Goal: Contribute content

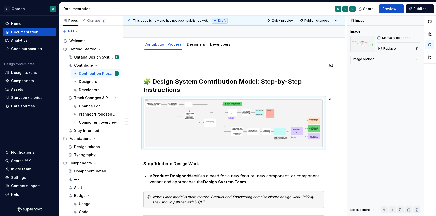
scroll to position [20, 0]
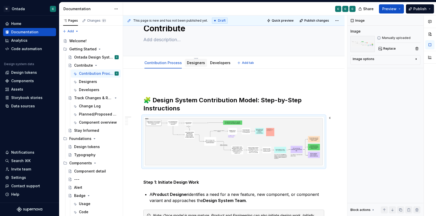
click at [200, 66] on div "Designers" at bounding box center [196, 63] width 22 height 8
drag, startPoint x: 193, startPoint y: 64, endPoint x: 67, endPoint y: 34, distance: 129.9
click at [193, 64] on link "Designers" at bounding box center [196, 63] width 18 height 4
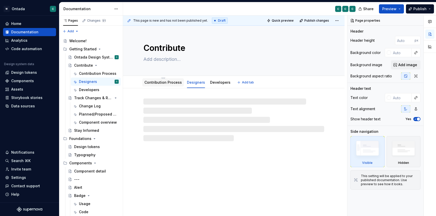
click at [164, 83] on link "Contribution Process" at bounding box center [162, 82] width 37 height 4
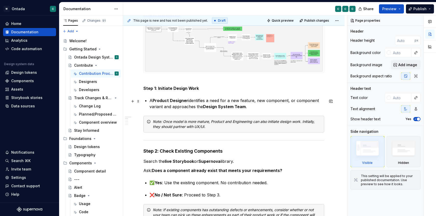
scroll to position [118, 0]
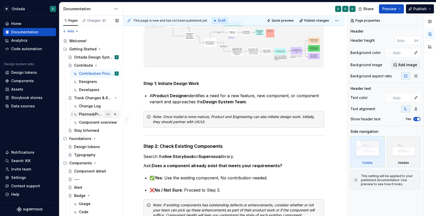
click at [109, 114] on button "Page tree" at bounding box center [107, 114] width 7 height 7
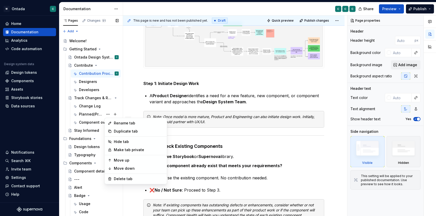
type textarea "*"
click at [254, 111] on html "M Ontada C Home Documentation Analytics Code automation Design system data Desi…" at bounding box center [218, 108] width 436 height 216
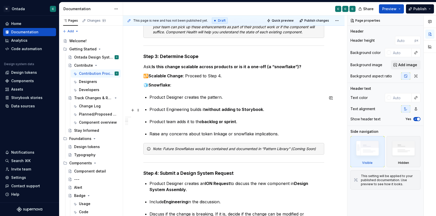
scroll to position [303, 0]
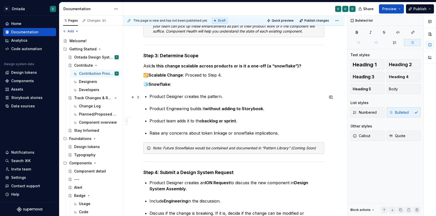
drag, startPoint x: 220, startPoint y: 98, endPoint x: 235, endPoint y: 98, distance: 15.8
click at [220, 98] on p "Product Designer creates the pattern." at bounding box center [237, 97] width 175 height 6
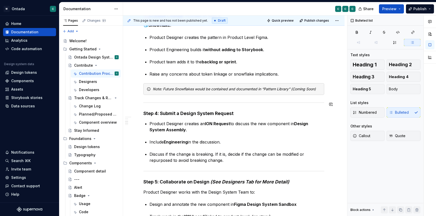
type textarea "*"
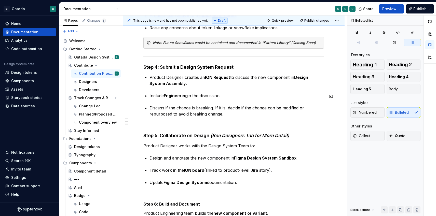
scroll to position [409, 0]
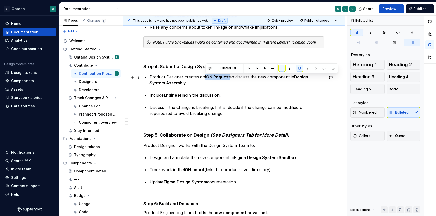
drag, startPoint x: 206, startPoint y: 78, endPoint x: 230, endPoint y: 77, distance: 24.5
click at [230, 77] on p "Product Designer creates an ION Request to discuss the new component in Design …" at bounding box center [237, 80] width 175 height 12
click at [335, 69] on button "button" at bounding box center [333, 68] width 7 height 7
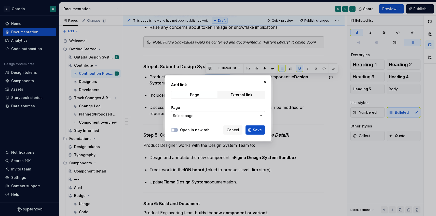
click at [202, 113] on button "Select page" at bounding box center [218, 115] width 94 height 9
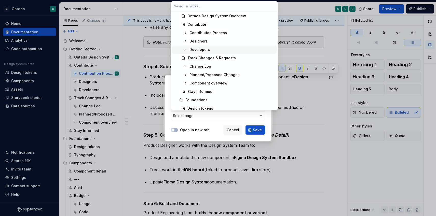
scroll to position [25, 0]
click at [210, 74] on div "Planned/Proposed Changes" at bounding box center [215, 74] width 50 height 5
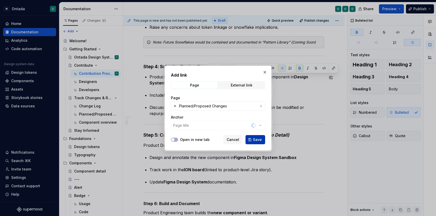
click at [258, 139] on span "Save" at bounding box center [257, 139] width 9 height 5
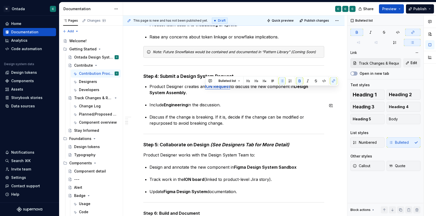
scroll to position [396, 0]
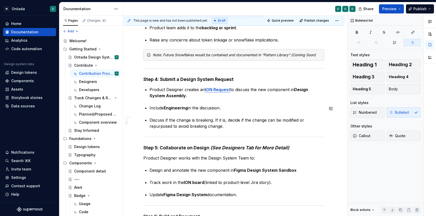
click at [277, 105] on div "🧩 Design System Contribution Model: Step-by-Step Instructions Step 1: Initiate …" at bounding box center [233, 75] width 181 height 740
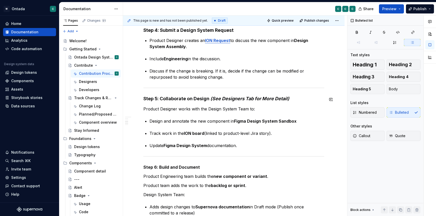
scroll to position [450, 0]
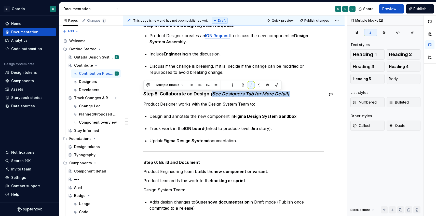
drag, startPoint x: 211, startPoint y: 94, endPoint x: 290, endPoint y: 97, distance: 78.5
click at [290, 97] on h4 "Step 5: Collaborate on Design (See Designers Tab for More Detail)" at bounding box center [233, 94] width 181 height 6
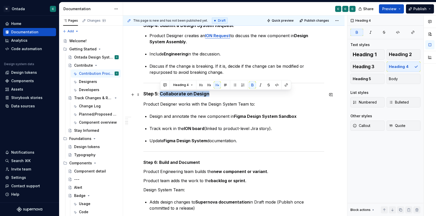
drag, startPoint x: 161, startPoint y: 95, endPoint x: 210, endPoint y: 95, distance: 49.2
click at [210, 95] on h4 "Step 5: Collaborate on Design" at bounding box center [233, 94] width 181 height 6
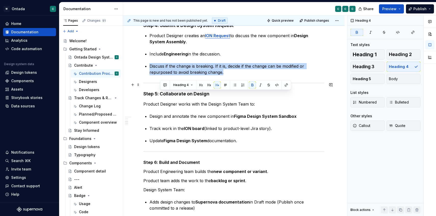
click at [286, 85] on div at bounding box center [233, 83] width 181 height 3
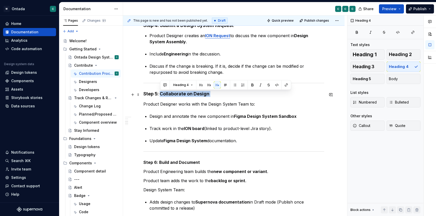
drag, startPoint x: 160, startPoint y: 96, endPoint x: 221, endPoint y: 97, distance: 61.4
click at [221, 97] on h4 "Step 5: Collaborate on Design" at bounding box center [233, 94] width 181 height 6
click at [287, 85] on button "button" at bounding box center [286, 85] width 7 height 7
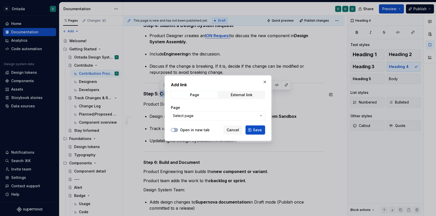
click at [193, 118] on span "Select page" at bounding box center [215, 115] width 84 height 5
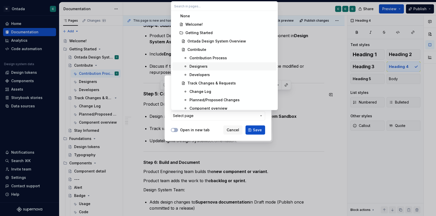
click at [204, 67] on div "Designers" at bounding box center [199, 66] width 18 height 5
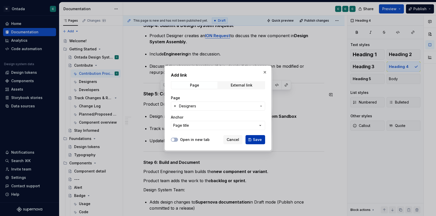
click at [257, 141] on span "Save" at bounding box center [257, 139] width 9 height 5
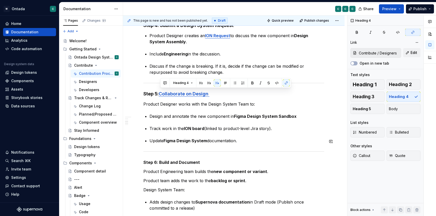
scroll to position [472, 0]
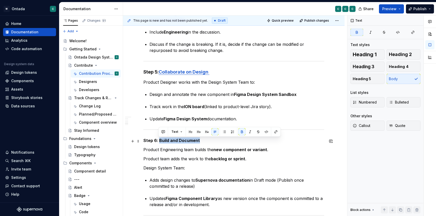
drag, startPoint x: 159, startPoint y: 142, endPoint x: 198, endPoint y: 142, distance: 39.2
click at [198, 142] on p "Step 6: Build and Document" at bounding box center [233, 141] width 181 height 6
click at [277, 132] on button "button" at bounding box center [275, 131] width 7 height 7
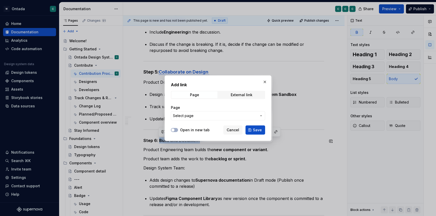
click at [213, 116] on span "Select page" at bounding box center [215, 115] width 84 height 5
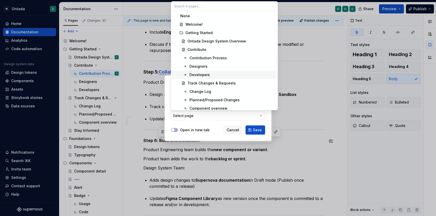
click at [206, 74] on div "Developers" at bounding box center [200, 74] width 20 height 5
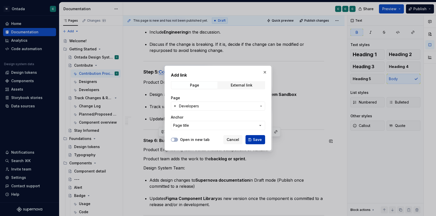
click at [255, 138] on span "Save" at bounding box center [257, 139] width 9 height 5
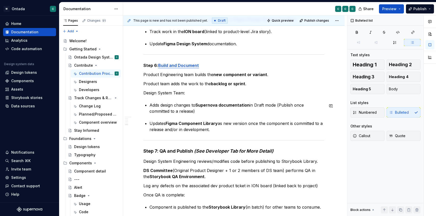
scroll to position [548, 0]
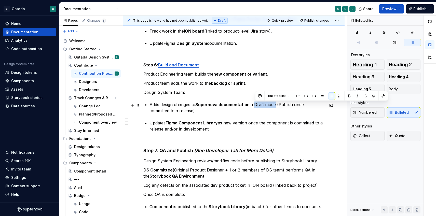
drag, startPoint x: 256, startPoint y: 105, endPoint x: 276, endPoint y: 106, distance: 20.1
click at [276, 106] on p "Adds design changes to Supernova documentation in Draft mode (Publish once comm…" at bounding box center [237, 108] width 175 height 12
click at [334, 108] on button "button" at bounding box center [330, 105] width 7 height 7
click at [330, 122] on icon "Send" at bounding box center [331, 122] width 3 height 3
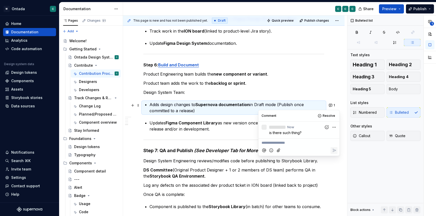
type textarea "*"
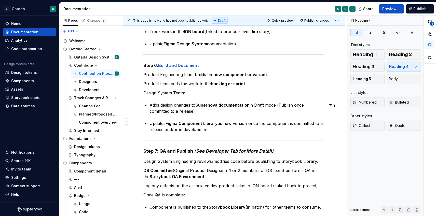
scroll to position [549, 0]
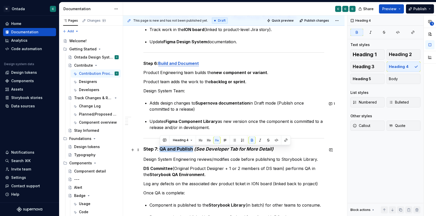
drag, startPoint x: 160, startPoint y: 151, endPoint x: 192, endPoint y: 149, distance: 32.1
click at [192, 149] on strong "Step 7: QA and Publish" at bounding box center [168, 149] width 50 height 5
click at [287, 140] on button "button" at bounding box center [286, 140] width 7 height 7
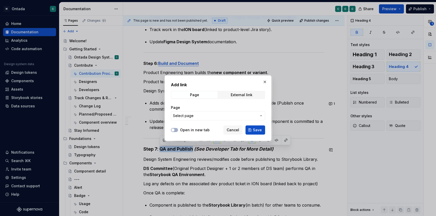
click at [237, 117] on span "Select page" at bounding box center [215, 115] width 84 height 5
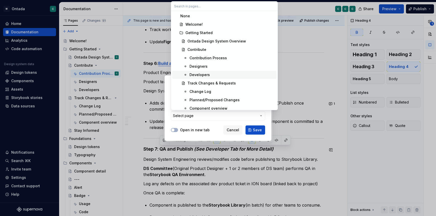
click at [210, 73] on div "Developers" at bounding box center [232, 74] width 85 height 5
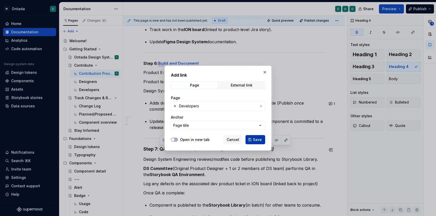
click at [256, 140] on span "Save" at bounding box center [257, 139] width 9 height 5
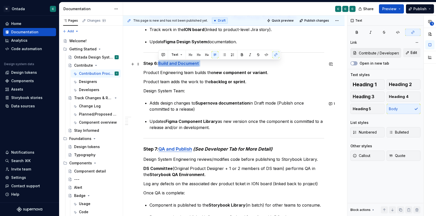
drag, startPoint x: 158, startPoint y: 65, endPoint x: 199, endPoint y: 65, distance: 41.3
click at [199, 65] on p "Step 6: Build and Document" at bounding box center [233, 63] width 181 height 6
click at [277, 55] on button "button" at bounding box center [275, 54] width 7 height 7
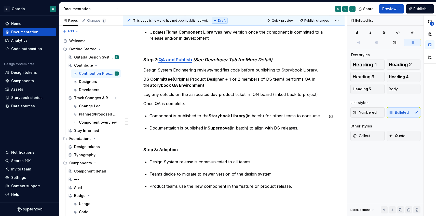
scroll to position [656, 0]
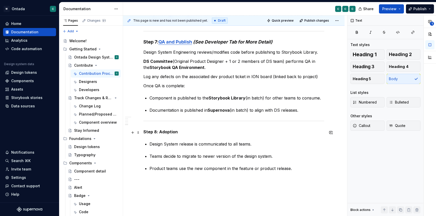
click at [182, 133] on p "Step 8: Adoption" at bounding box center [233, 132] width 181 height 6
drag, startPoint x: 178, startPoint y: 132, endPoint x: 215, endPoint y: 133, distance: 36.7
click at [215, 133] on p "Step 8: Adoption & Staying Informed" at bounding box center [233, 132] width 181 height 6
click at [400, 68] on span "Heading 4" at bounding box center [399, 66] width 20 height 5
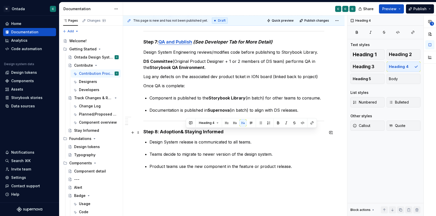
drag, startPoint x: 186, startPoint y: 133, endPoint x: 226, endPoint y: 132, distance: 39.8
click at [226, 132] on h4 "Step 8: Adoption & Staying Informed" at bounding box center [233, 132] width 181 height 6
click at [311, 124] on button "button" at bounding box center [312, 123] width 7 height 7
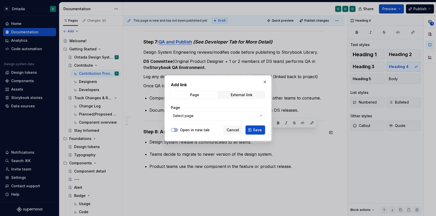
click at [214, 116] on span "Select page" at bounding box center [215, 115] width 84 height 5
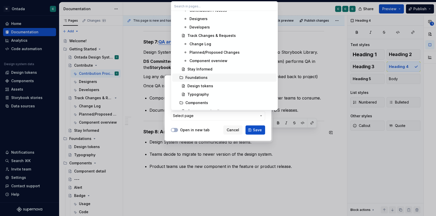
scroll to position [48, 0]
click at [202, 71] on div "Stay Informed" at bounding box center [200, 69] width 25 height 5
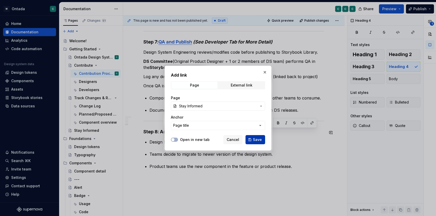
click at [256, 138] on span "Save" at bounding box center [257, 139] width 9 height 5
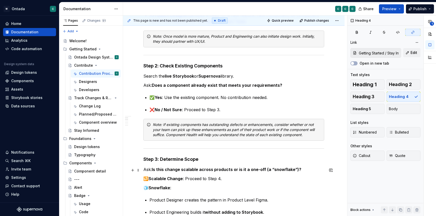
scroll to position [192, 0]
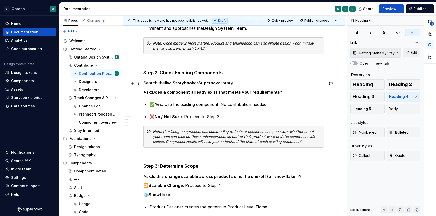
click at [186, 85] on strong "live Storybook" at bounding box center [179, 83] width 29 height 5
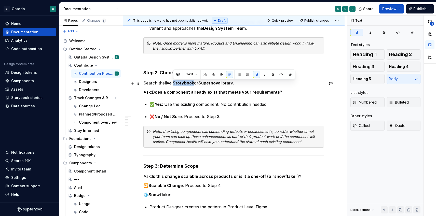
click at [186, 85] on strong "live Storybook" at bounding box center [179, 83] width 29 height 5
click at [290, 73] on button "button" at bounding box center [290, 74] width 7 height 7
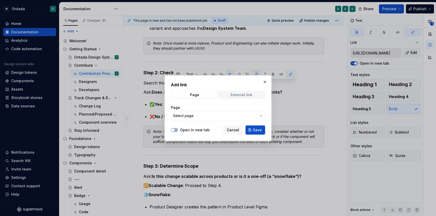
click at [238, 96] on div "External link" at bounding box center [242, 95] width 22 height 4
click at [206, 113] on input "URL" at bounding box center [218, 115] width 94 height 9
paste input "[URL][DOMAIN_NAME]"
type input "[URL][DOMAIN_NAME]"
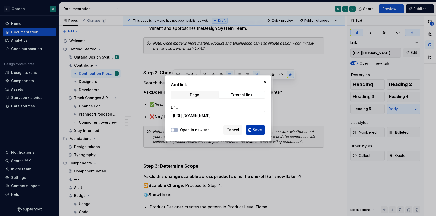
scroll to position [0, 0]
click at [258, 128] on span "Save" at bounding box center [257, 130] width 9 height 5
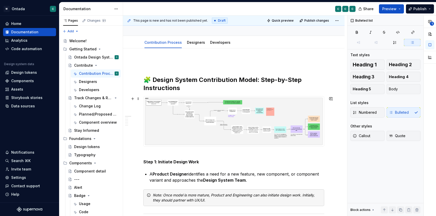
scroll to position [39, 0]
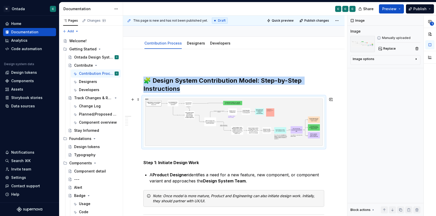
click at [293, 114] on img at bounding box center [234, 122] width 180 height 50
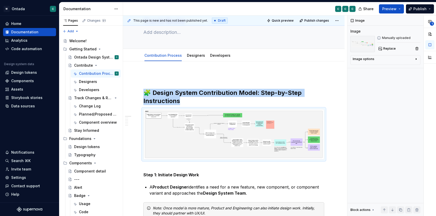
scroll to position [0, 0]
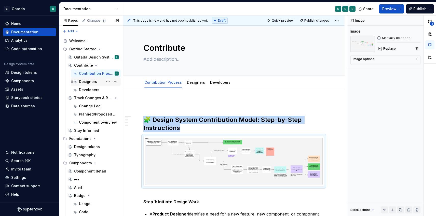
click at [96, 80] on div "Designers" at bounding box center [99, 81] width 40 height 7
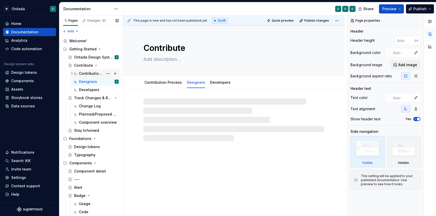
click at [95, 75] on div "Contribution Process" at bounding box center [91, 73] width 24 height 5
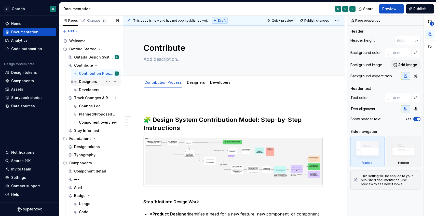
click at [85, 81] on div "Designers" at bounding box center [88, 81] width 18 height 5
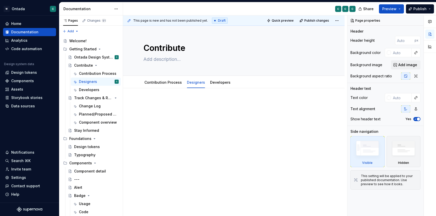
type textarea "*"
click at [186, 111] on div at bounding box center [233, 110] width 181 height 19
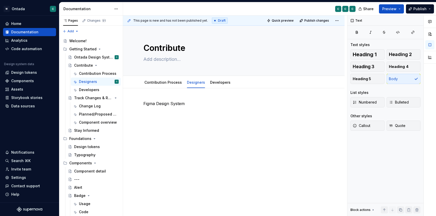
click at [189, 143] on div "Figma Design System" at bounding box center [234, 139] width 222 height 103
click at [194, 103] on p "Figma Design System" at bounding box center [233, 104] width 181 height 6
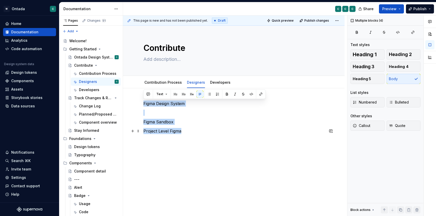
drag, startPoint x: 144, startPoint y: 103, endPoint x: 198, endPoint y: 130, distance: 60.2
click at [198, 130] on div "Figma Design System Figma Sandbox Project Level Figma" at bounding box center [233, 118] width 181 height 34
click at [226, 96] on button "button" at bounding box center [226, 94] width 7 height 7
click at [175, 94] on button "button" at bounding box center [175, 94] width 7 height 7
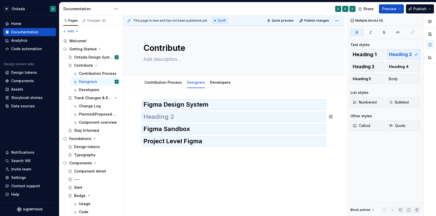
click at [175, 122] on div "Figma Design System Figma Sandbox Project Level Figma" at bounding box center [233, 123] width 181 height 45
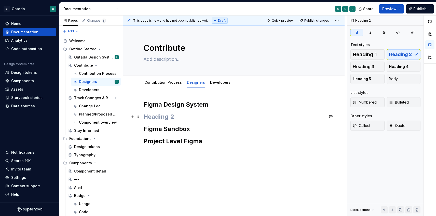
click at [173, 118] on h2 at bounding box center [233, 117] width 181 height 8
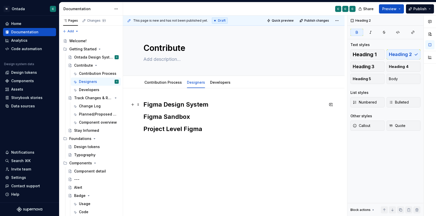
click at [144, 105] on strong "Figma Design System" at bounding box center [175, 104] width 65 height 7
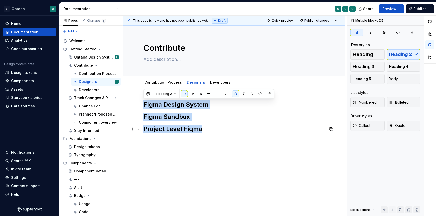
drag, startPoint x: 145, startPoint y: 104, endPoint x: 211, endPoint y: 126, distance: 70.2
click at [211, 126] on div "Figma Design System Figma Sandbox Project Level Figma" at bounding box center [233, 117] width 181 height 33
click at [192, 94] on button "button" at bounding box center [192, 93] width 7 height 7
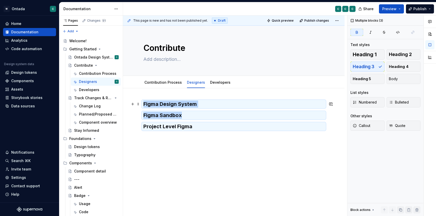
click at [204, 105] on h3 "Figma Design System" at bounding box center [233, 104] width 181 height 7
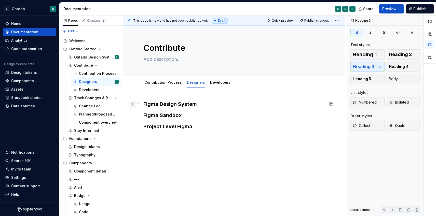
click at [134, 105] on button "button" at bounding box center [132, 104] width 7 height 7
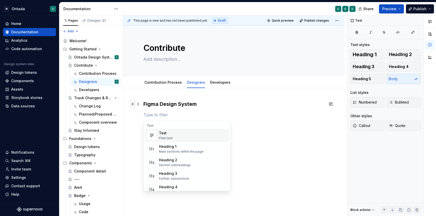
type textarea "*"
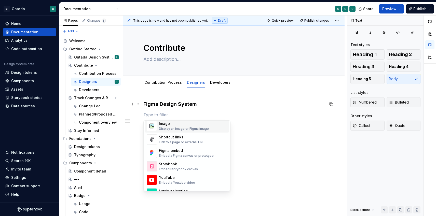
scroll to position [229, 0]
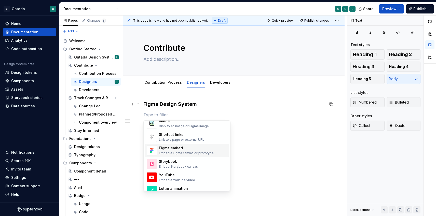
click at [177, 151] on div "Figma embed" at bounding box center [186, 148] width 55 height 5
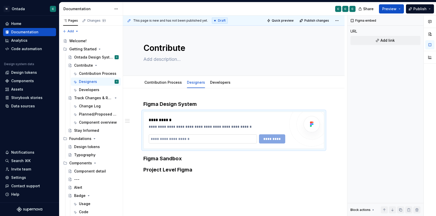
click at [164, 138] on input "text" at bounding box center [203, 139] width 108 height 9
paste input "**********"
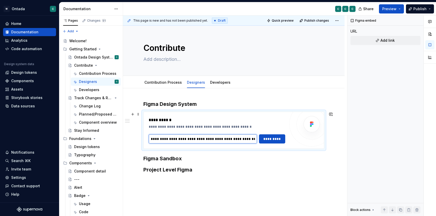
scroll to position [0, 85]
type input "**********"
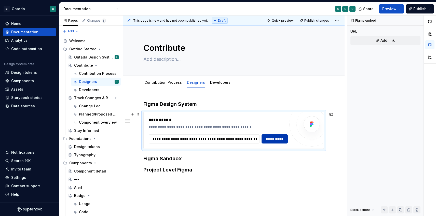
scroll to position [0, 0]
click at [269, 141] on span "*********" at bounding box center [275, 139] width 20 height 5
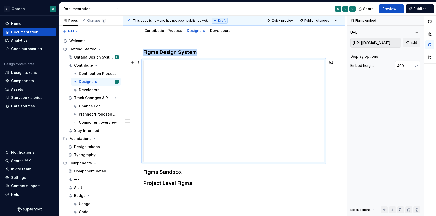
scroll to position [51, 0]
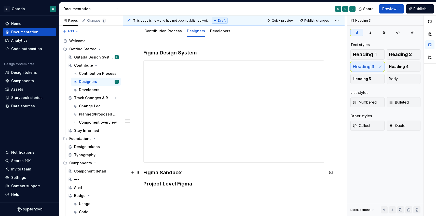
click at [190, 170] on h3 "Figma Sandbox" at bounding box center [233, 172] width 181 height 7
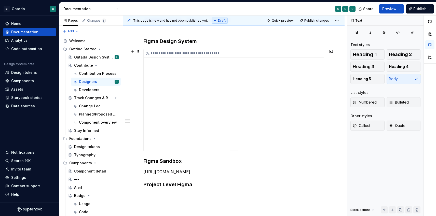
scroll to position [77, 0]
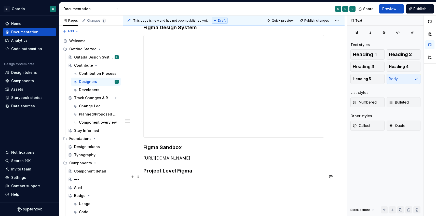
click at [200, 175] on h3 "Project Level Figma" at bounding box center [233, 170] width 181 height 7
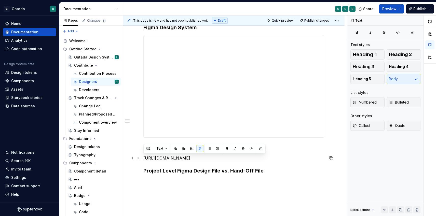
drag, startPoint x: 225, startPoint y: 164, endPoint x: 143, endPoint y: 158, distance: 81.5
click at [143, 158] on p "[URL][DOMAIN_NAME]" at bounding box center [233, 158] width 181 height 6
copy p "[URL][DOMAIN_NAME]"
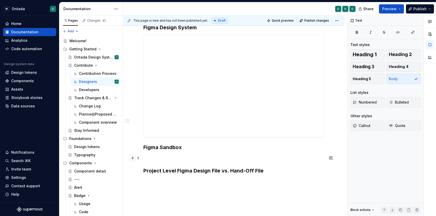
click at [133, 158] on button "button" at bounding box center [132, 158] width 7 height 7
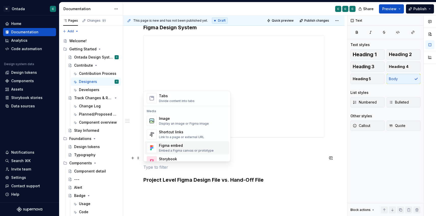
scroll to position [218, 0]
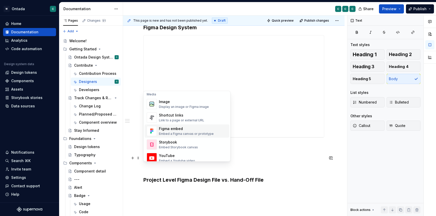
click at [174, 135] on div "Embed a Figma canvas or prototype" at bounding box center [186, 134] width 55 height 4
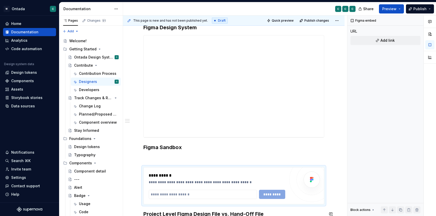
scroll to position [84, 0]
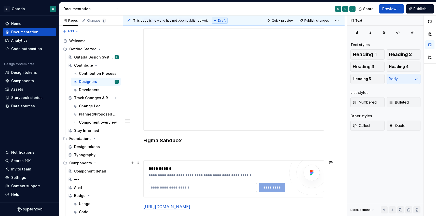
type textarea "*"
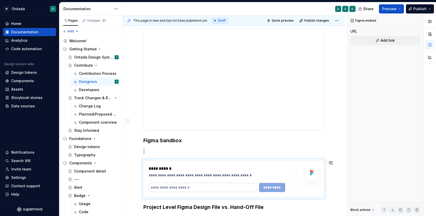
click at [171, 189] on input "text" at bounding box center [203, 187] width 108 height 9
paste input "**********"
type input "**********"
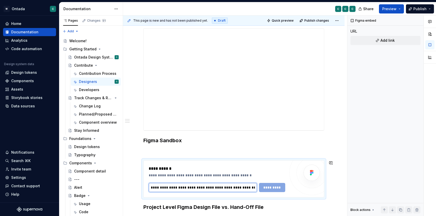
scroll to position [0, 110]
type textarea "*"
type input "**********"
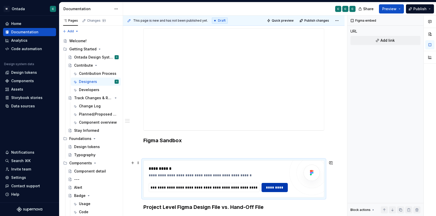
scroll to position [0, 0]
click at [268, 188] on span "*********" at bounding box center [275, 187] width 20 height 5
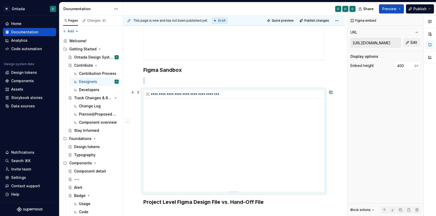
scroll to position [121, 0]
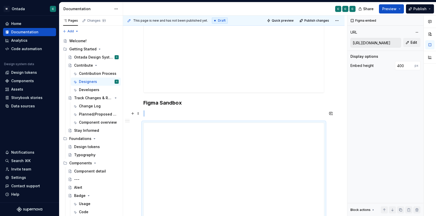
click at [165, 114] on p at bounding box center [233, 114] width 181 height 6
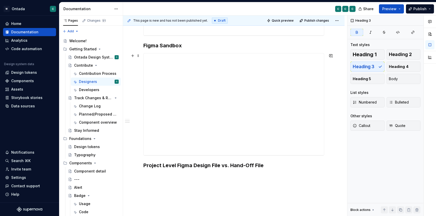
scroll to position [174, 0]
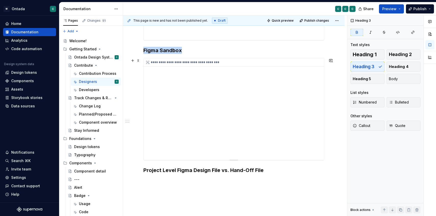
click at [168, 66] on div "**********" at bounding box center [235, 62] width 183 height 8
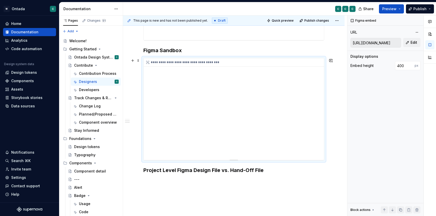
click at [169, 69] on div "**********" at bounding box center [234, 109] width 180 height 102
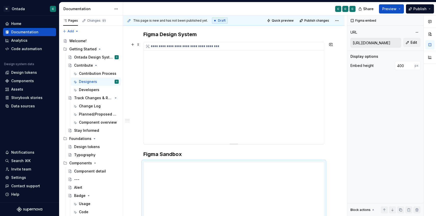
scroll to position [71, 0]
click at [135, 71] on div "**********" at bounding box center [234, 183] width 222 height 330
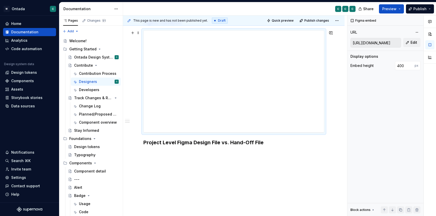
scroll to position [202, 0]
click at [155, 152] on div "**********" at bounding box center [234, 51] width 222 height 330
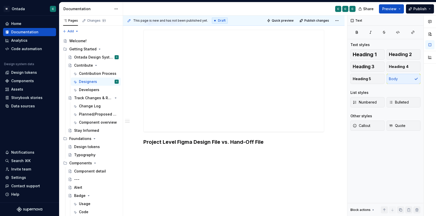
type textarea "*"
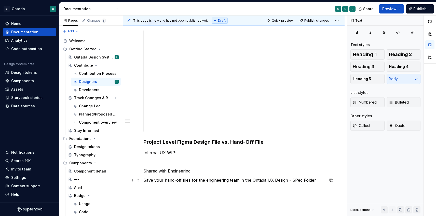
click at [295, 181] on p "Save your hand-off files for the engineering team in the Ontada UX Design - SPe…" at bounding box center [233, 180] width 181 height 6
click at [310, 180] on p "Save your hand-off files for the engineering team in the Ontada UX Design - Spe…" at bounding box center [233, 180] width 181 height 6
click at [251, 180] on p "Save your hand-off files for the engineering team in the Ontada UX Design - Spe…" at bounding box center [233, 180] width 181 height 6
click at [302, 179] on p "Save your hand-off files for the engineering team in the “Ontada UX Design - Sp…" at bounding box center [233, 180] width 181 height 6
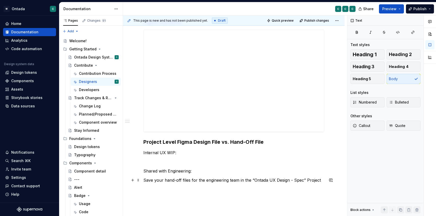
click at [324, 178] on p "Save your hand-off files for the engineering team in the “Ontada UX Design - Sp…" at bounding box center [233, 180] width 181 height 6
click at [181, 187] on p "Save your hand-off files for the engineering team in the “Ontada UX Design - Sp…" at bounding box center [233, 183] width 181 height 12
click at [222, 188] on p "Save your hand-off files for the engineering team in the “Ontada UX Design - Sp…" at bounding box center [233, 183] width 181 height 12
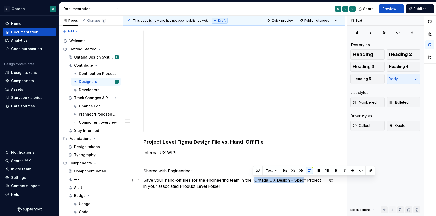
drag, startPoint x: 253, startPoint y: 179, endPoint x: 302, endPoint y: 179, distance: 49.2
click at [302, 179] on p "Save your hand-off files for the engineering team in the “Ontada UX Design - Sp…" at bounding box center [233, 183] width 181 height 12
click at [369, 169] on button "button" at bounding box center [370, 170] width 7 height 7
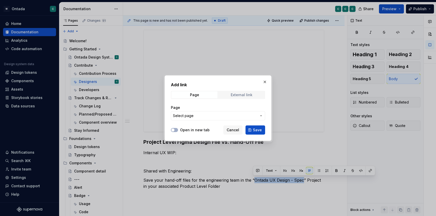
click at [236, 95] on div "External link" at bounding box center [242, 95] width 22 height 4
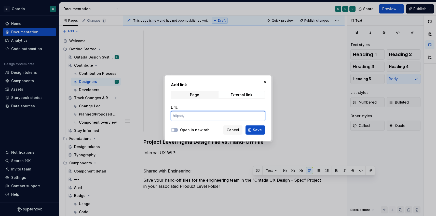
click at [191, 115] on input "URL" at bounding box center [218, 115] width 94 height 9
paste input "[URL][DOMAIN_NAME]"
type input "[URL][DOMAIN_NAME]"
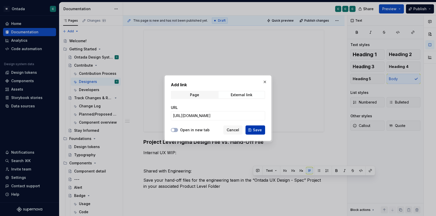
click at [254, 130] on span "Save" at bounding box center [257, 130] width 9 height 5
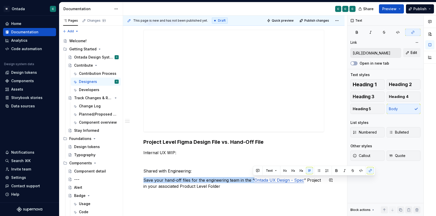
click at [218, 196] on div "**********" at bounding box center [234, 73] width 222 height 374
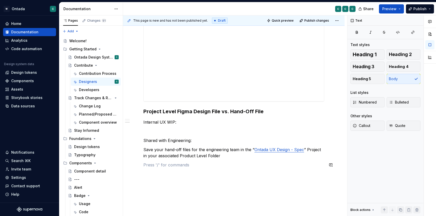
scroll to position [229, 0]
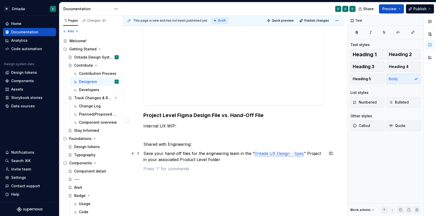
click at [143, 153] on p "Save your hand-off files for the engineering team in the “ Ontada UX Design - S…" at bounding box center [233, 157] width 181 height 12
click at [167, 143] on p "Shared with Engineering:" at bounding box center [233, 144] width 181 height 6
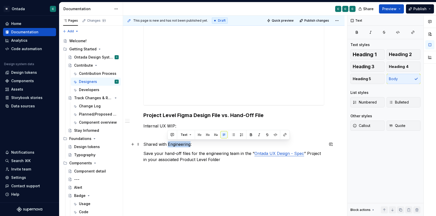
click at [167, 143] on p "Shared with Engineering:" at bounding box center [233, 144] width 181 height 6
click at [363, 78] on span "Heading 5" at bounding box center [362, 78] width 18 height 5
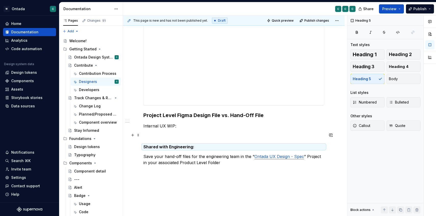
click at [155, 133] on p at bounding box center [233, 135] width 181 height 6
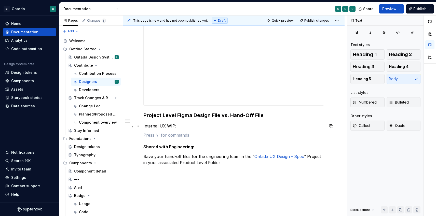
click at [156, 124] on p "Internal UX WIP:" at bounding box center [233, 126] width 181 height 6
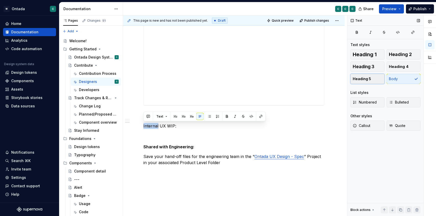
click at [357, 79] on span "Heading 5" at bounding box center [362, 78] width 18 height 5
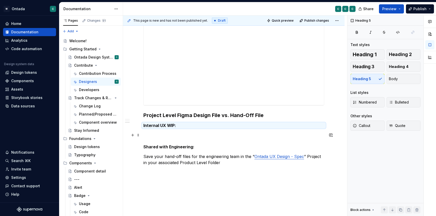
click at [163, 133] on p at bounding box center [233, 135] width 181 height 6
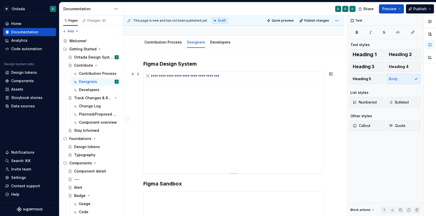
scroll to position [64, 0]
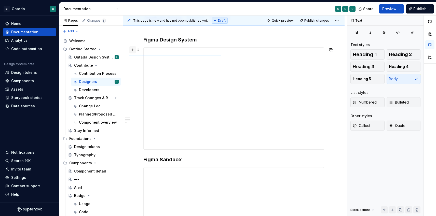
click at [133, 50] on button "button" at bounding box center [132, 49] width 7 height 7
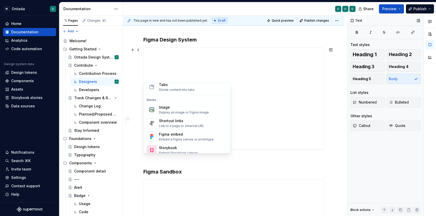
scroll to position [215, 0]
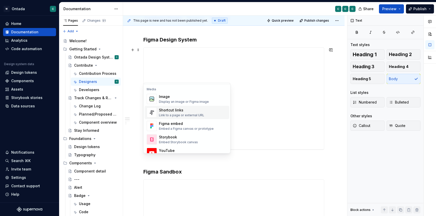
click at [176, 110] on div "Shortcut links" at bounding box center [181, 110] width 45 height 5
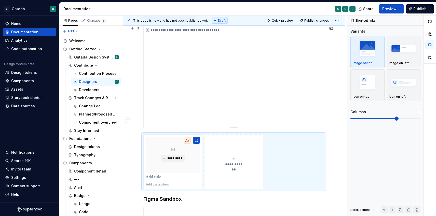
type textarea "*"
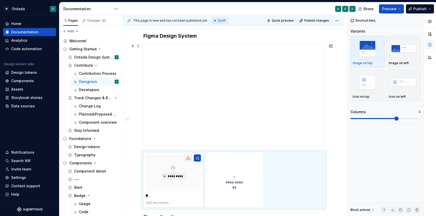
scroll to position [76, 0]
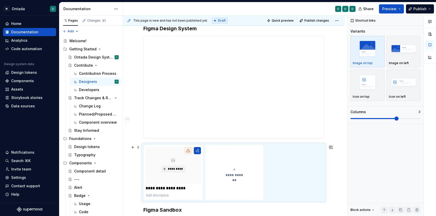
click at [234, 169] on icon "submit" at bounding box center [234, 170] width 4 height 4
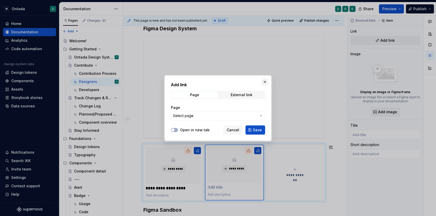
click at [262, 82] on button "button" at bounding box center [264, 81] width 7 height 7
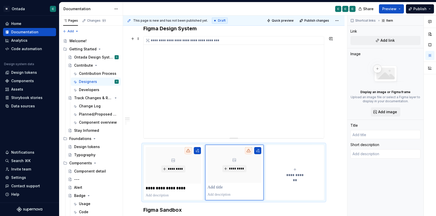
click at [170, 130] on div "**********" at bounding box center [234, 87] width 180 height 102
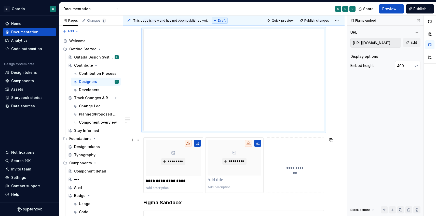
scroll to position [85, 0]
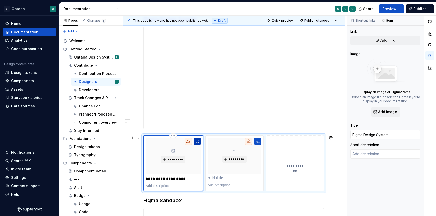
click at [197, 141] on button "button" at bounding box center [197, 141] width 7 height 7
type textarea "*"
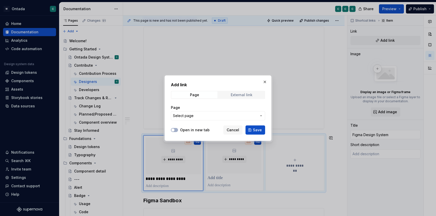
click at [239, 95] on div "External link" at bounding box center [242, 95] width 22 height 4
click at [195, 114] on input "URL" at bounding box center [218, 115] width 94 height 9
paste input "[URL][DOMAIN_NAME]"
type input "[URL][DOMAIN_NAME]"
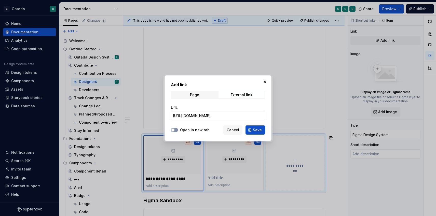
scroll to position [0, 0]
click at [175, 130] on icon "button" at bounding box center [173, 130] width 4 height 3
click at [255, 128] on span "Save" at bounding box center [257, 130] width 9 height 5
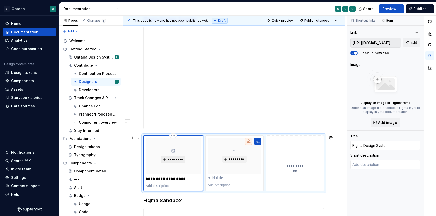
click at [167, 158] on button "*********" at bounding box center [173, 159] width 24 height 7
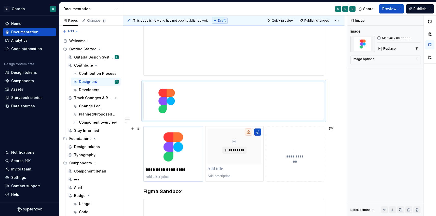
scroll to position [150, 0]
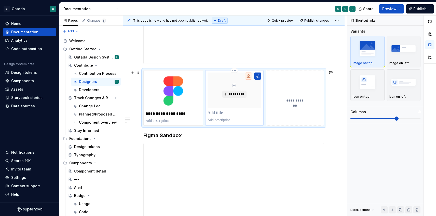
click at [216, 115] on p at bounding box center [235, 113] width 54 height 5
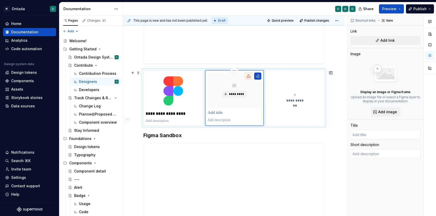
type textarea "*"
type input "F"
type textarea "*"
type input "Fi"
type textarea "*"
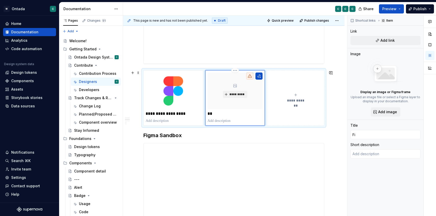
type input "Fig"
type textarea "*"
type input "Figm"
type textarea "*"
type input "Figma"
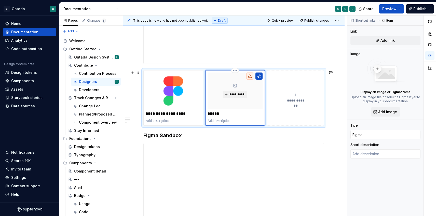
type textarea "*"
type input "Figma"
type textarea "*"
type input "Figma S"
type textarea "*"
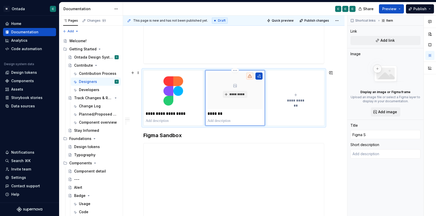
type input "Figma Sa"
type textarea "*"
type input "Figma San"
type textarea "*"
type input "Figma Sand"
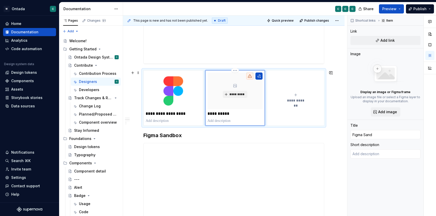
type textarea "*"
type input "Figma Sandb"
type textarea "*"
type input "Figma [PERSON_NAME]"
type textarea "*"
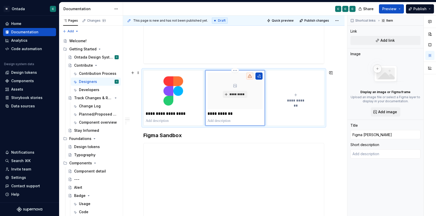
type input "Figma Sandbox"
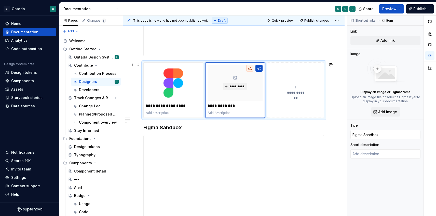
scroll to position [156, 0]
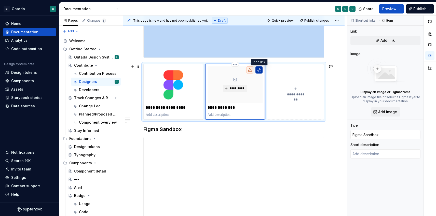
click at [258, 71] on button "button" at bounding box center [259, 70] width 7 height 7
type textarea "*"
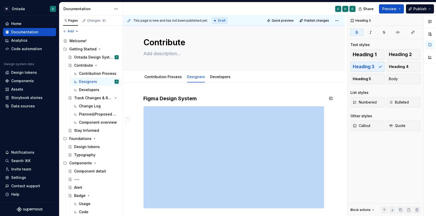
scroll to position [0, 0]
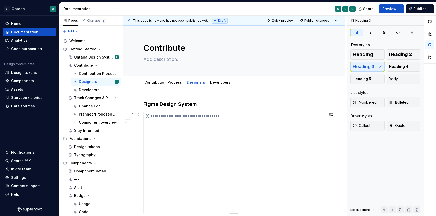
click at [227, 156] on div "**********" at bounding box center [234, 163] width 180 height 102
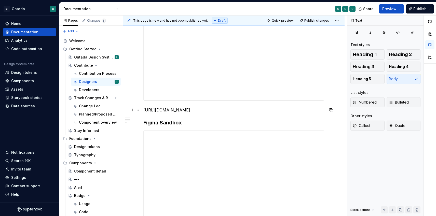
click at [211, 113] on p "[URL][DOMAIN_NAME]" at bounding box center [233, 110] width 181 height 6
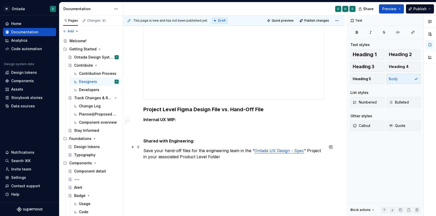
scroll to position [276, 0]
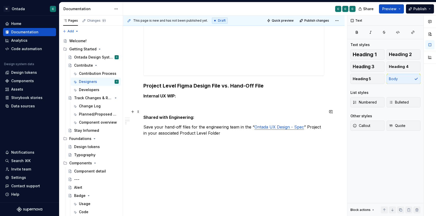
click at [134, 108] on button "button" at bounding box center [132, 111] width 7 height 7
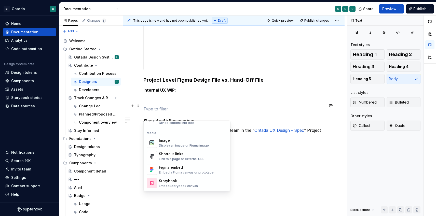
scroll to position [215, 0]
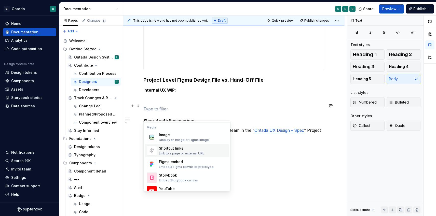
click at [164, 149] on div "Shortcut links" at bounding box center [181, 148] width 45 height 5
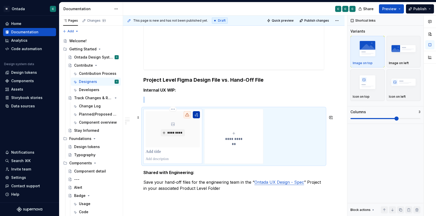
click at [198, 118] on button "button" at bounding box center [196, 114] width 7 height 7
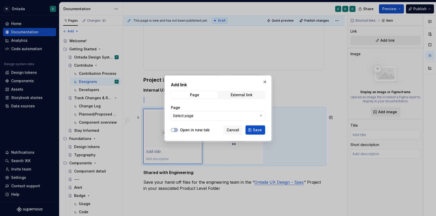
type textarea "*"
click at [239, 95] on div "External link" at bounding box center [242, 95] width 22 height 4
click at [199, 116] on input "URL" at bounding box center [218, 115] width 94 height 9
paste input "[URL][DOMAIN_NAME]"
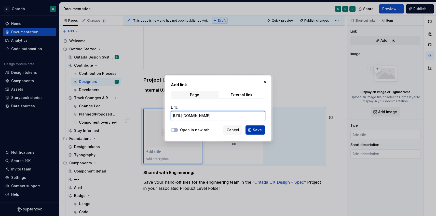
type input "[URL][DOMAIN_NAME]"
click at [249, 129] on button "Save" at bounding box center [256, 130] width 20 height 9
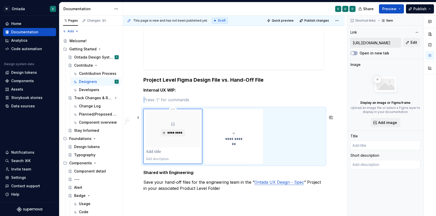
click at [153, 155] on p at bounding box center [173, 152] width 54 height 5
type textarea "*"
type input "F"
type textarea "*"
type input "Fi"
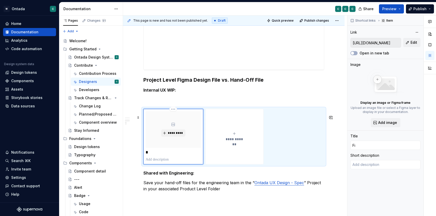
type textarea "*"
type input "Fig"
type textarea "*"
type input "Figm"
type textarea "*"
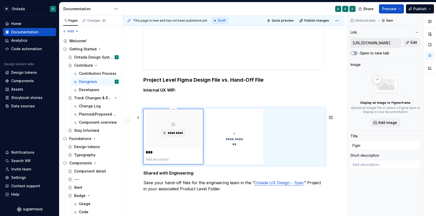
type input "Figma"
type textarea "*"
type input "Figma"
type textarea "*"
type input "Figma S"
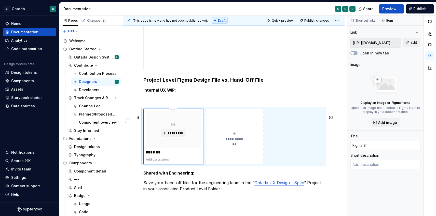
type textarea "*"
type input "Figma Sa"
type textarea "*"
type input "Login | Figma"
type textarea "*"
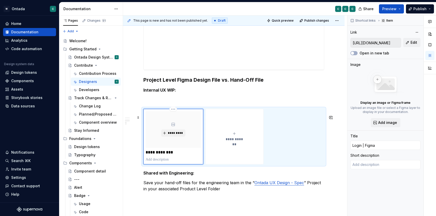
type input "Login | [PERSON_NAME]"
type textarea "*"
type input "Login | Figmand"
type textarea "*"
type input "Login | Figmandb"
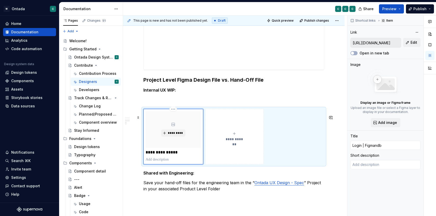
type textarea "*"
type input "Login | Figmandbo"
type textarea "*"
type input "Login | Figmandbox"
click at [161, 155] on p "**********" at bounding box center [173, 152] width 55 height 5
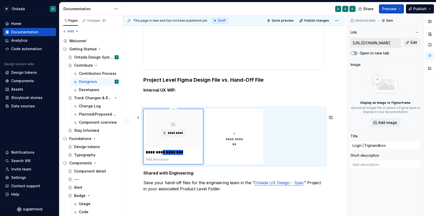
click at [161, 155] on p "**********" at bounding box center [173, 152] width 55 height 5
type textarea "*"
type input "F"
type textarea "*"
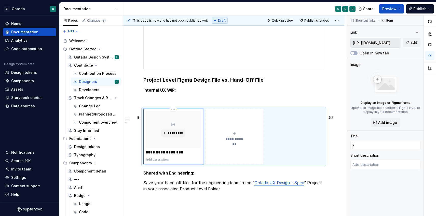
type input "Fi"
type textarea "*"
type input "Fig"
type textarea "*"
type input "Figm"
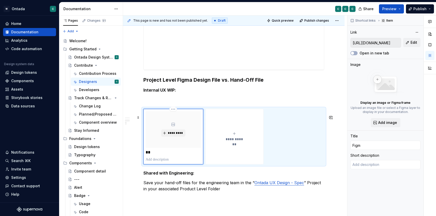
type textarea "*"
type input "Figma"
type textarea "*"
type input "Figma"
type textarea "*"
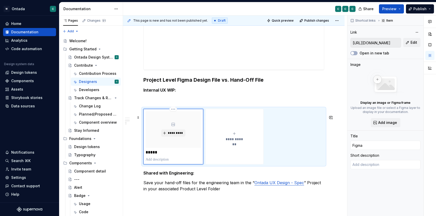
type input "Figma S"
type textarea "*"
type input "Figma Sa"
type textarea "*"
type input "Figma San"
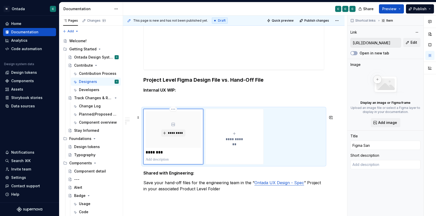
type textarea "*"
type input "Figma Sand"
type textarea "*"
type input "Figma Sandb"
type textarea "*"
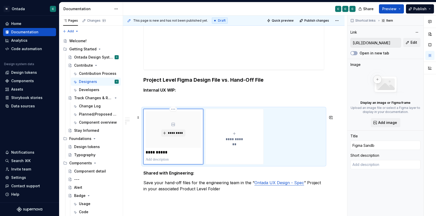
type input "Figma [PERSON_NAME]"
type textarea "*"
type input "Figma Sandbox"
click at [173, 135] on span "*********" at bounding box center [176, 133] width 16 height 4
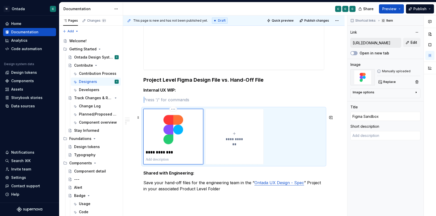
click at [236, 135] on icon "submit" at bounding box center [234, 134] width 2 height 2
type textarea "*"
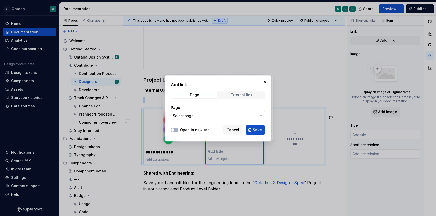
click at [232, 95] on div "External link" at bounding box center [242, 95] width 22 height 4
click at [207, 115] on input "URL" at bounding box center [218, 115] width 94 height 9
paste input "[URL][DOMAIN_NAME]"
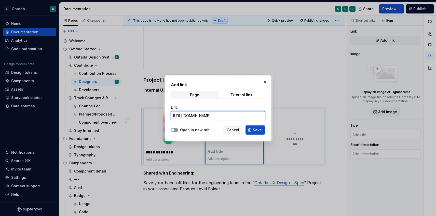
type input "[URL][DOMAIN_NAME]"
click at [174, 130] on icon "button" at bounding box center [173, 130] width 4 height 3
click at [256, 129] on span "Save" at bounding box center [257, 130] width 9 height 5
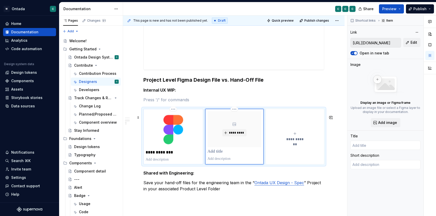
click at [219, 154] on p at bounding box center [235, 151] width 54 height 5
type textarea "*"
type input "F"
type textarea "*"
type input "Fi"
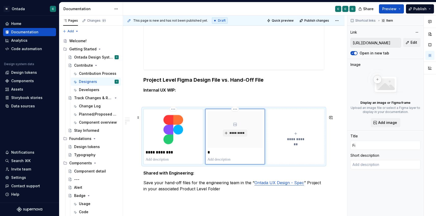
type textarea "*"
type input "Fig"
type textarea "*"
type input "Figm"
type textarea "*"
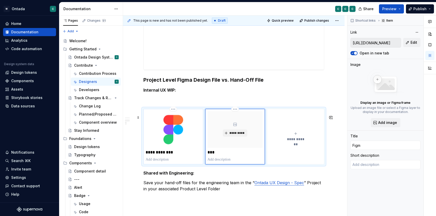
type input "Figma"
type textarea "*"
type input "Figma"
type textarea "*"
type input "Login | Figma"
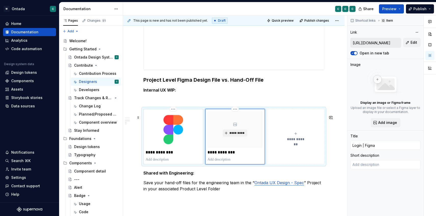
type textarea "*"
type input "Login | FigmaD"
type textarea "*"
type input "Login | FigmaDe"
type textarea "*"
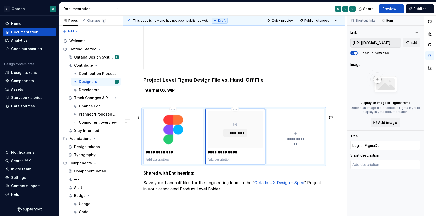
type input "Login | FigmaDes"
type textarea "*"
type input "Login | FigmaDesi"
type textarea "*"
type input "F"
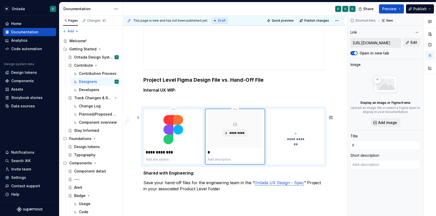
type textarea "*"
type input "Fi"
type textarea "*"
type input "Fig"
type textarea "*"
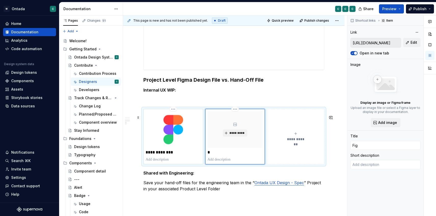
type input "Figm"
type textarea "*"
type input "Figma"
type textarea "*"
type input "Figma"
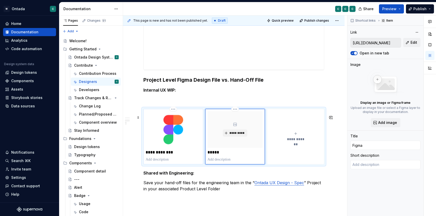
type textarea "*"
type input "Figma D"
type textarea "*"
type input "Figma De"
type textarea "*"
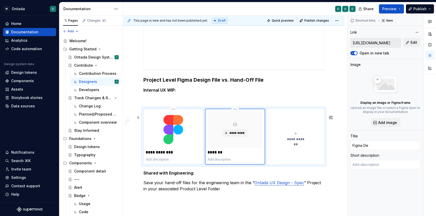
type input "Figma Des"
type textarea "*"
type input "Figma Desi"
type textarea "*"
type input "Figma Desig"
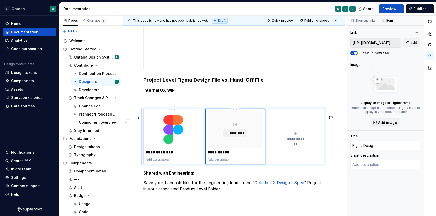
type textarea "*"
type input "Figma Design"
type textarea "*"
type input "Figma Design"
type textarea "*"
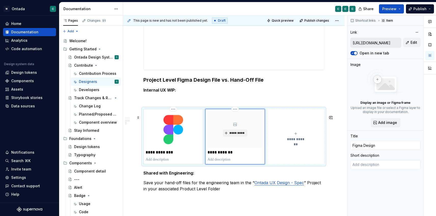
type input "Figma Design S"
type textarea "*"
type input "Figma Design Sy"
type textarea "*"
type input "Figma Design Sys"
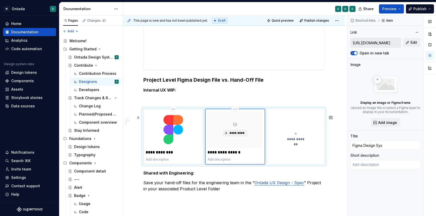
type textarea "*"
type input "Figma Design Syst"
type textarea "*"
type input "Figma Design Syste"
type textarea "*"
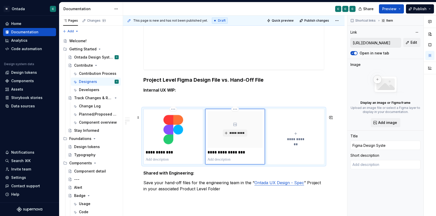
type input "Figma Design System"
click at [236, 137] on button "*********" at bounding box center [235, 133] width 24 height 7
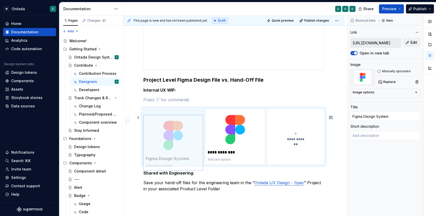
drag, startPoint x: 243, startPoint y: 145, endPoint x: 178, endPoint y: 144, distance: 64.5
click at [178, 144] on body "M Ontada C Home Documentation Analytics Code automation Design system data Desi…" at bounding box center [218, 108] width 436 height 216
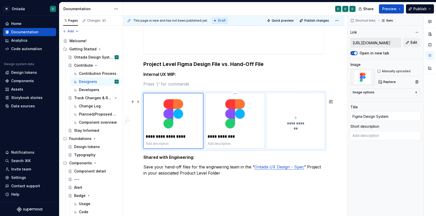
scroll to position [294, 0]
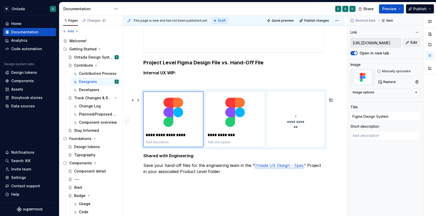
click at [336, 120] on div "**********" at bounding box center [234, 25] width 222 height 460
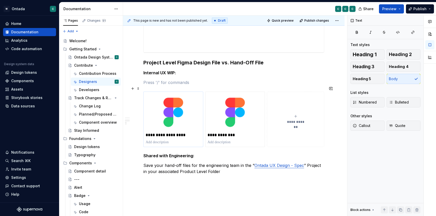
click at [238, 86] on p at bounding box center [233, 83] width 181 height 6
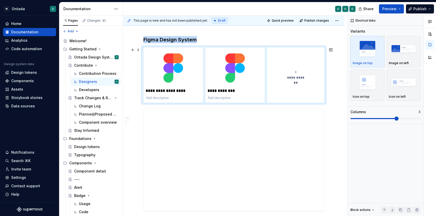
scroll to position [89, 0]
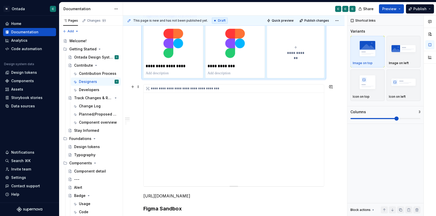
click at [187, 113] on div "**********" at bounding box center [234, 136] width 180 height 102
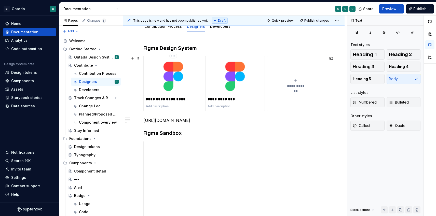
scroll to position [37, 0]
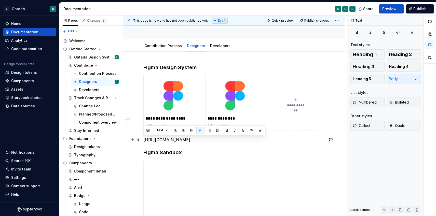
drag, startPoint x: 281, startPoint y: 146, endPoint x: 142, endPoint y: 141, distance: 138.7
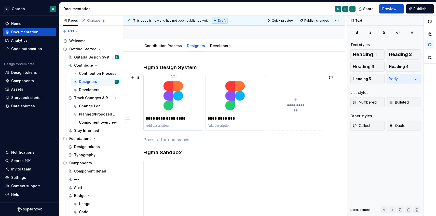
click at [150, 127] on p at bounding box center [173, 125] width 55 height 5
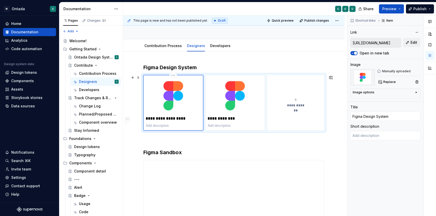
type textarea "*"
type textarea "T"
type textarea "*"
type textarea "Th"
type textarea "*"
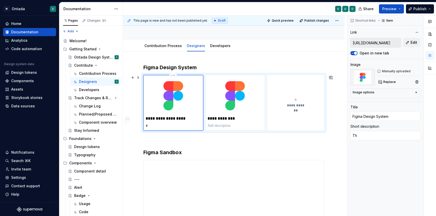
type textarea "The"
type textarea "*"
type textarea "The"
type textarea "*"
type textarea "The s"
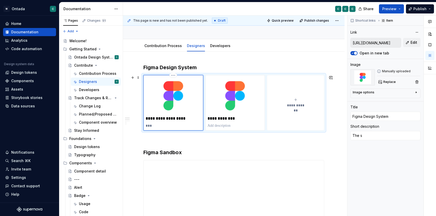
type textarea "*"
type textarea "The so"
type textarea "*"
type textarea "The sou"
type textarea "*"
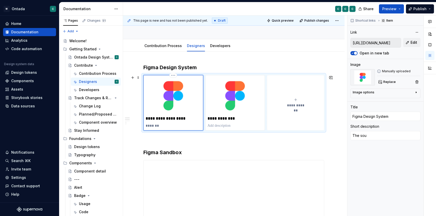
type textarea "The sour"
type textarea "*"
type textarea "The sourc"
type textarea "*"
type textarea "The source"
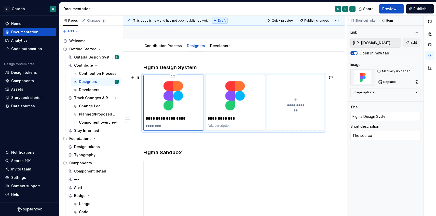
type textarea "*"
type textarea "The source"
type textarea "*"
type textarea "The source o"
type textarea "*"
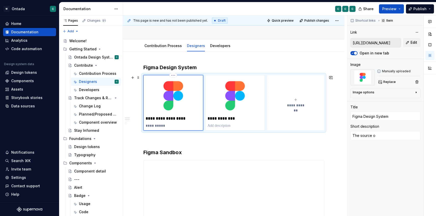
type textarea "The source of"
type textarea "*"
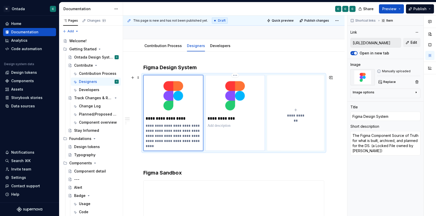
click at [224, 125] on p at bounding box center [235, 125] width 55 height 5
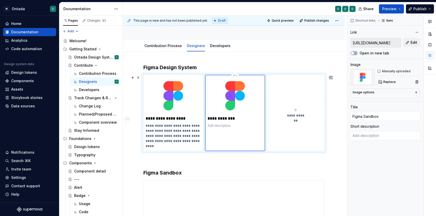
click at [224, 125] on p at bounding box center [235, 125] width 55 height 5
click at [153, 125] on p "**********" at bounding box center [173, 135] width 55 height 25
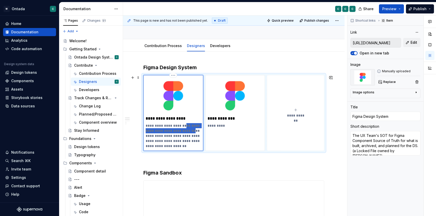
drag, startPoint x: 186, startPoint y: 125, endPoint x: 198, endPoint y: 129, distance: 12.1
click at [198, 129] on p "**********" at bounding box center [173, 135] width 55 height 25
click at [231, 126] on p "*********" at bounding box center [235, 125] width 55 height 5
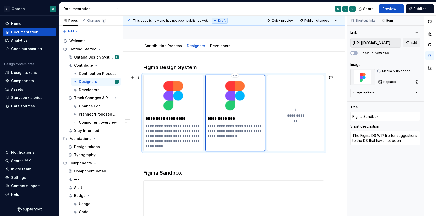
click at [228, 133] on p "**********" at bounding box center [235, 130] width 55 height 15
click at [232, 143] on p "**********" at bounding box center [235, 133] width 55 height 20
click at [165, 141] on p "**********" at bounding box center [173, 135] width 55 height 25
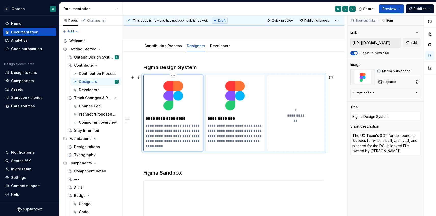
click at [176, 141] on p "**********" at bounding box center [173, 135] width 55 height 25
click at [158, 140] on p "**********" at bounding box center [173, 135] width 55 height 25
click at [227, 140] on p "**********" at bounding box center [235, 135] width 55 height 25
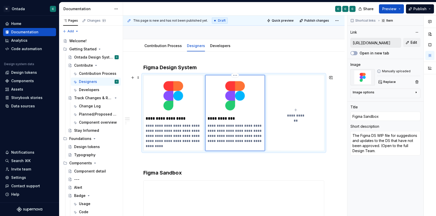
click at [245, 146] on p "**********" at bounding box center [235, 135] width 55 height 25
click at [162, 142] on p "**********" at bounding box center [173, 135] width 55 height 25
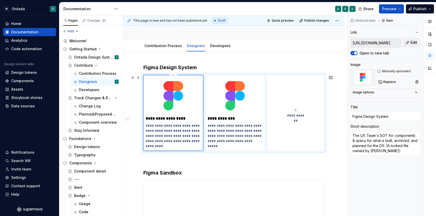
click at [166, 147] on p "**********" at bounding box center [173, 135] width 55 height 25
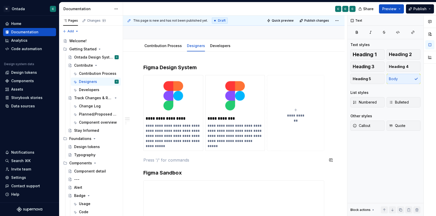
click at [204, 157] on p at bounding box center [233, 160] width 181 height 6
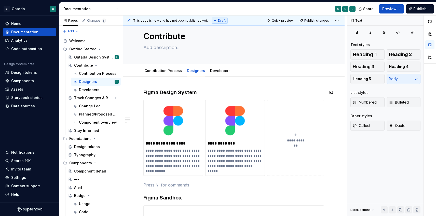
scroll to position [12, 0]
click at [178, 92] on strong "Figma Design System" at bounding box center [170, 92] width 54 height 6
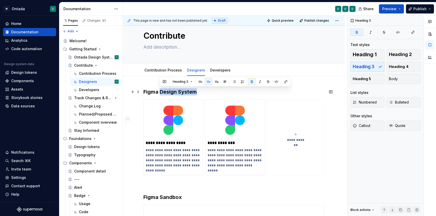
drag, startPoint x: 160, startPoint y: 92, endPoint x: 198, endPoint y: 92, distance: 38.0
click at [198, 92] on h3 "Figma Design System" at bounding box center [233, 91] width 181 height 7
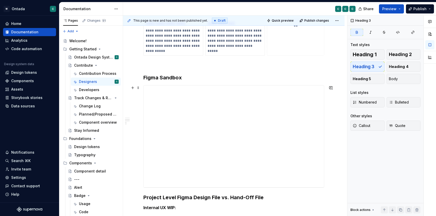
scroll to position [131, 0]
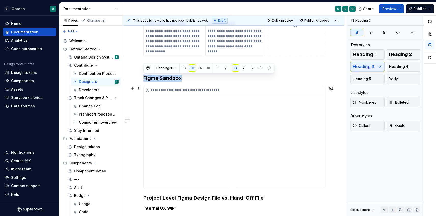
drag, startPoint x: 144, startPoint y: 78, endPoint x: 308, endPoint y: 176, distance: 190.4
click at [308, 176] on div "**********" at bounding box center [233, 113] width 181 height 289
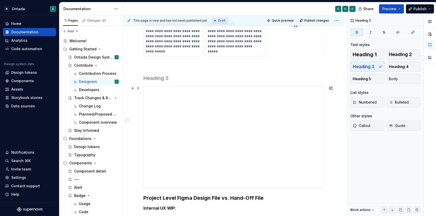
click at [340, 183] on div "**********" at bounding box center [234, 143] width 222 height 372
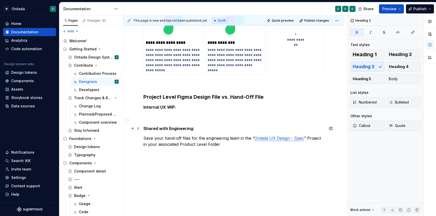
scroll to position [113, 0]
click at [227, 147] on div "**********" at bounding box center [233, 71] width 181 height 169
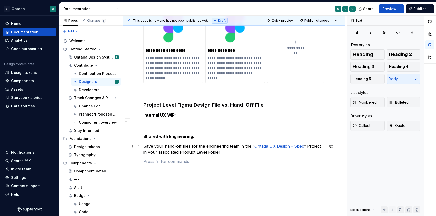
scroll to position [101, 0]
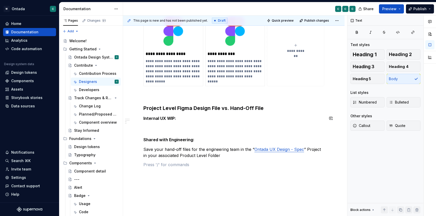
click at [187, 123] on div "**********" at bounding box center [233, 83] width 181 height 169
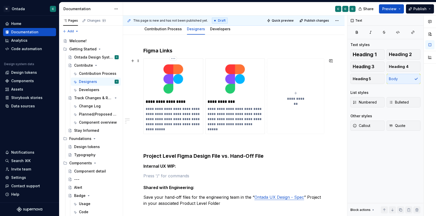
scroll to position [124, 0]
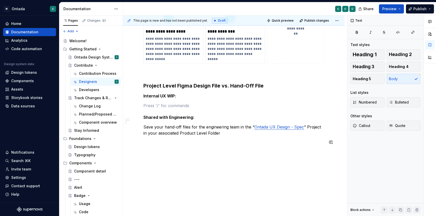
click at [179, 153] on div "**********" at bounding box center [234, 91] width 222 height 252
click at [184, 152] on p "Linking and Migrating Components" at bounding box center [233, 152] width 181 height 6
click at [180, 152] on p "Linking and Migrating Components" at bounding box center [233, 152] width 181 height 6
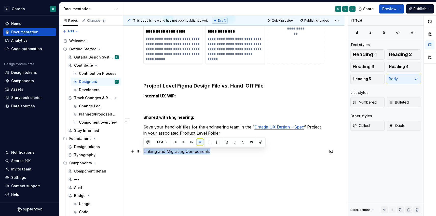
click at [180, 152] on p "Linking and Migrating Components" at bounding box center [233, 152] width 181 height 6
click at [175, 154] on p "Linking and Migrating Components" at bounding box center [233, 152] width 181 height 6
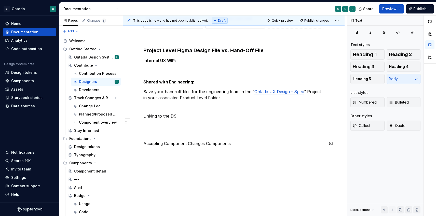
scroll to position [161, 0]
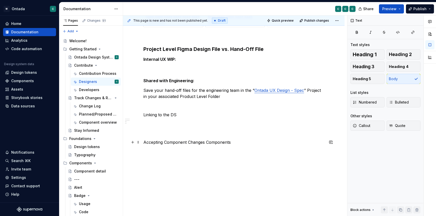
click at [218, 142] on p "Accepting Component Changes Components" at bounding box center [233, 142] width 181 height 6
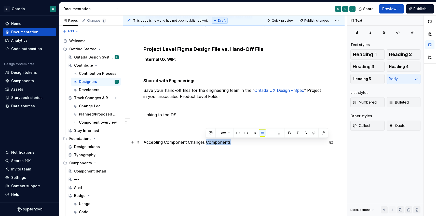
click at [218, 142] on p "Accepting Component Changes Components" at bounding box center [233, 142] width 181 height 6
click at [195, 108] on p at bounding box center [233, 106] width 181 height 6
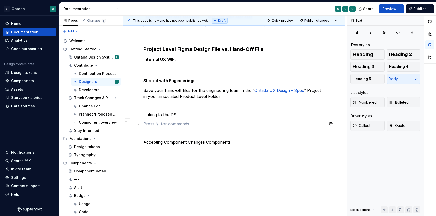
click at [197, 123] on p at bounding box center [233, 124] width 181 height 6
click at [184, 115] on p "Linking to the DS" at bounding box center [233, 115] width 181 height 6
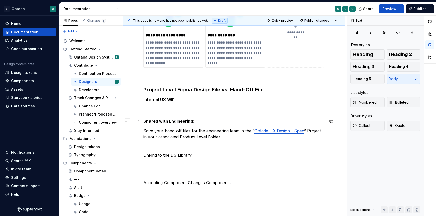
scroll to position [118, 0]
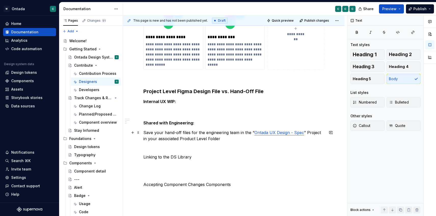
click at [216, 139] on p "Save your hand-off files for the engineering team in the “ Ontada UX Design - S…" at bounding box center [233, 136] width 181 height 12
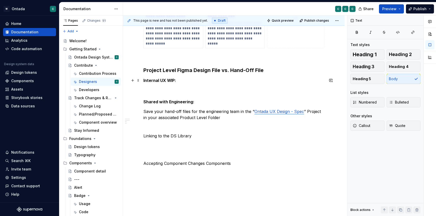
scroll to position [148, 0]
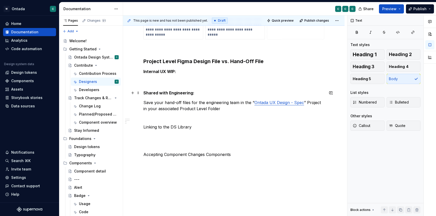
click at [157, 92] on h5 "Shared with Engineering:" at bounding box center [233, 92] width 181 height 5
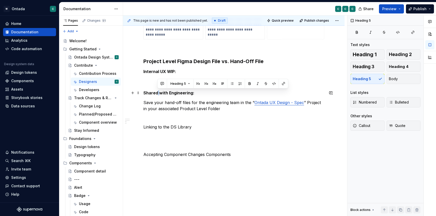
click at [157, 92] on h5 "Shared with Engineering:" at bounding box center [233, 92] width 181 height 5
click at [216, 109] on p "Save your hand-off files for the engineering team in the “ Ontada UX Design - S…" at bounding box center [233, 106] width 181 height 12
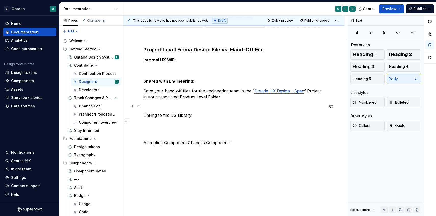
scroll to position [160, 0]
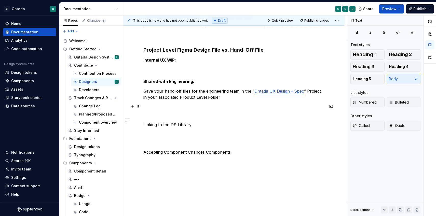
click at [135, 105] on button "button" at bounding box center [132, 106] width 7 height 7
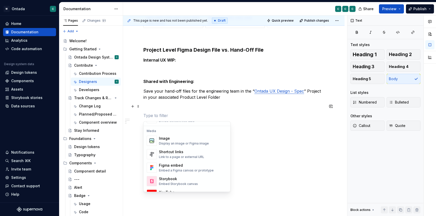
scroll to position [216, 0]
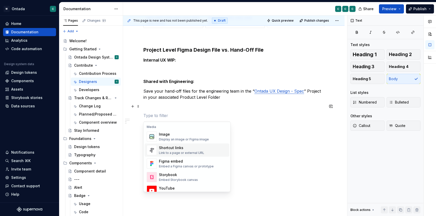
click at [175, 152] on div "Link to a page or external URL" at bounding box center [181, 153] width 45 height 4
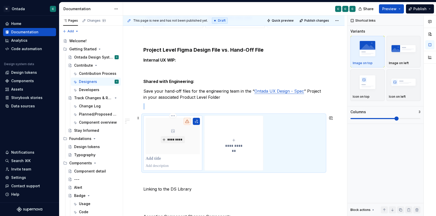
click at [153, 161] on p at bounding box center [173, 158] width 54 height 5
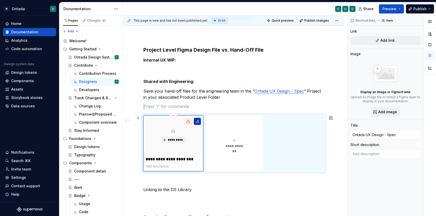
click at [196, 123] on button "button" at bounding box center [197, 121] width 7 height 7
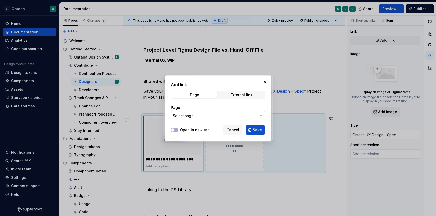
click at [236, 100] on div "Add link Page External link Page Select page" at bounding box center [218, 103] width 94 height 42
click at [236, 98] on span "External link" at bounding box center [242, 94] width 46 height 7
click at [209, 116] on input "URL" at bounding box center [218, 115] width 94 height 9
paste input "[URL][DOMAIN_NAME]"
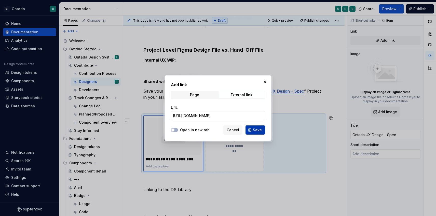
click at [256, 130] on span "Save" at bounding box center [257, 130] width 9 height 5
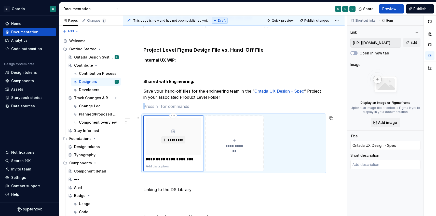
click at [158, 169] on p at bounding box center [173, 166] width 55 height 5
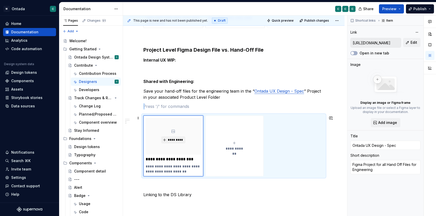
click at [234, 146] on span "**********" at bounding box center [234, 148] width 22 height 5
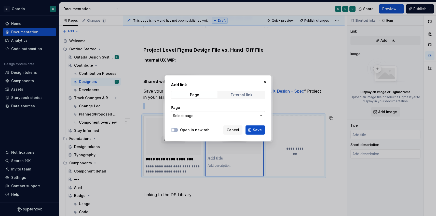
click at [247, 95] on div "External link" at bounding box center [242, 95] width 22 height 4
click at [265, 81] on button "button" at bounding box center [264, 81] width 7 height 7
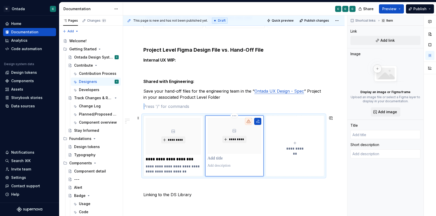
click at [214, 161] on p at bounding box center [235, 158] width 54 height 5
click at [224, 165] on p at bounding box center [235, 166] width 55 height 5
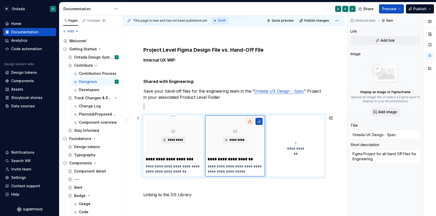
click at [169, 141] on span "*********" at bounding box center [176, 140] width 16 height 4
click at [242, 141] on span "*********" at bounding box center [237, 140] width 16 height 4
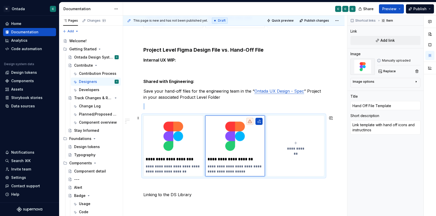
click at [330, 178] on div "**********" at bounding box center [234, 113] width 222 height 368
click at [334, 186] on button "button" at bounding box center [330, 185] width 7 height 7
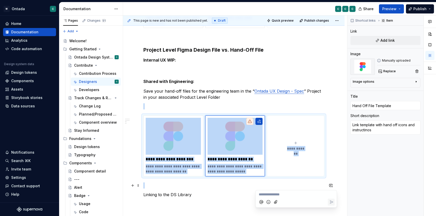
click at [211, 193] on p "Linking to the DS Library" at bounding box center [233, 195] width 181 height 6
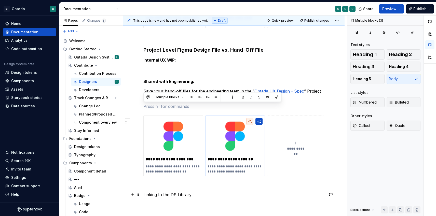
click at [186, 195] on p "Linking to the DS Library" at bounding box center [233, 195] width 181 height 6
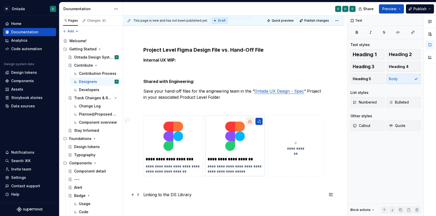
click at [197, 198] on div "**********" at bounding box center [233, 83] width 181 height 285
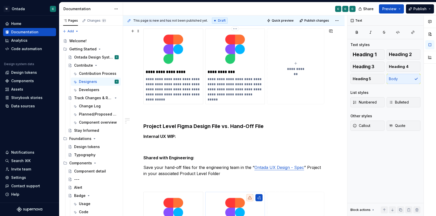
scroll to position [85, 0]
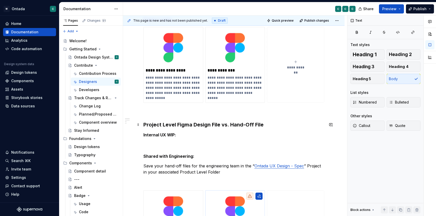
click at [192, 128] on strong "Project Level Figma Design File vs. Hand-Off File" at bounding box center [203, 125] width 120 height 6
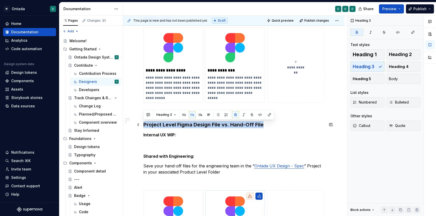
click at [192, 128] on strong "Project Level Figma Design File vs. Hand-Off File" at bounding box center [203, 125] width 120 height 6
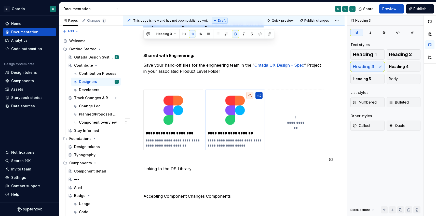
scroll to position [182, 0]
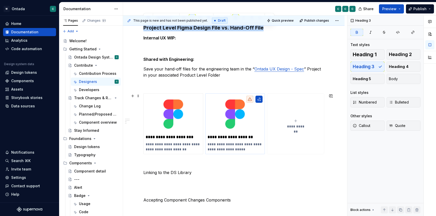
click at [297, 121] on icon "submit" at bounding box center [296, 121] width 2 height 2
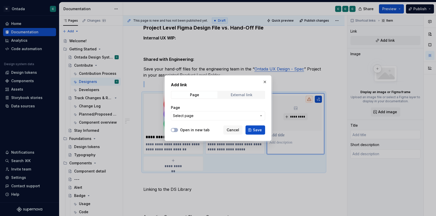
click at [234, 96] on div "External link" at bounding box center [242, 95] width 22 height 4
click at [209, 117] on input "URL" at bounding box center [218, 115] width 94 height 9
paste input "[URL][DOMAIN_NAME]"
click at [175, 130] on icon "button" at bounding box center [173, 130] width 4 height 3
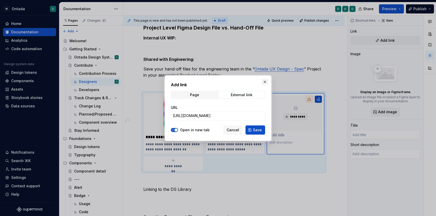
click at [263, 81] on button "button" at bounding box center [264, 81] width 7 height 7
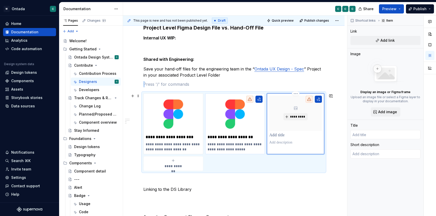
click at [279, 137] on p at bounding box center [295, 135] width 53 height 5
click at [274, 144] on p at bounding box center [296, 144] width 55 height 5
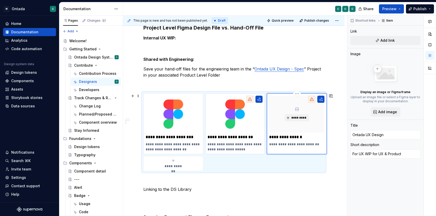
click at [288, 145] on p "**********" at bounding box center [296, 144] width 55 height 5
click at [335, 153] on div "**********" at bounding box center [234, 98] width 222 height 385
click at [298, 117] on span "*********" at bounding box center [299, 118] width 16 height 4
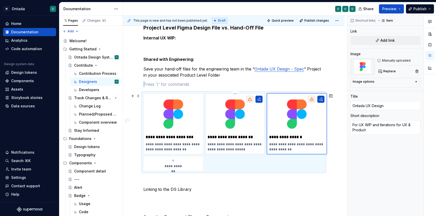
click at [219, 138] on p "**********" at bounding box center [235, 137] width 55 height 5
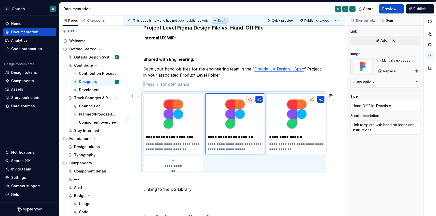
click at [213, 167] on div "**********" at bounding box center [233, 132] width 181 height 77
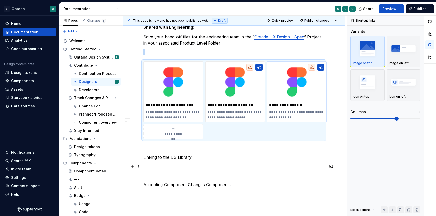
scroll to position [214, 0]
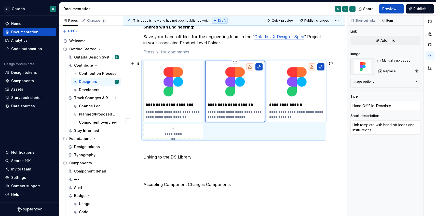
click at [250, 69] on icon at bounding box center [250, 66] width 4 height 3
click at [252, 66] on div at bounding box center [249, 66] width 7 height 7
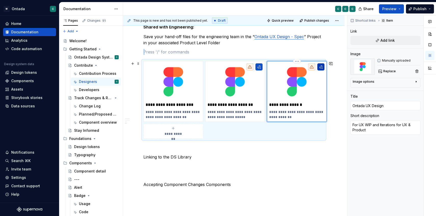
click at [320, 69] on button "button" at bounding box center [320, 66] width 7 height 7
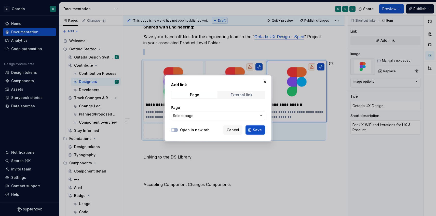
click at [242, 92] on span "External link" at bounding box center [242, 94] width 46 height 7
click at [226, 117] on input "URL" at bounding box center [218, 115] width 94 height 9
paste input "[URL][DOMAIN_NAME]"
click at [253, 129] on button "Save" at bounding box center [256, 130] width 20 height 9
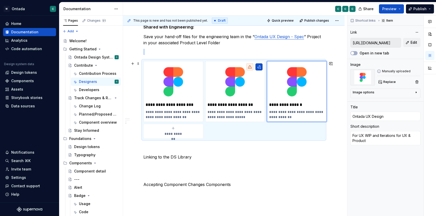
click at [339, 128] on div "**********" at bounding box center [234, 66] width 222 height 385
click at [177, 135] on span "**********" at bounding box center [173, 133] width 22 height 5
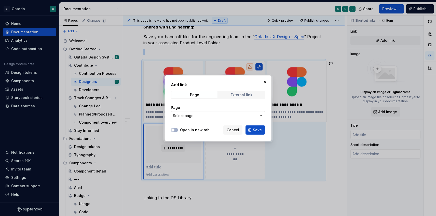
click at [233, 95] on div "External link" at bounding box center [242, 95] width 22 height 4
click at [263, 81] on button "button" at bounding box center [264, 81] width 7 height 7
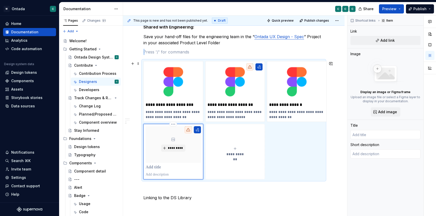
click at [152, 169] on p at bounding box center [173, 167] width 55 height 5
click at [152, 175] on p at bounding box center [173, 174] width 55 height 5
click at [134, 178] on div "**********" at bounding box center [234, 87] width 222 height 426
click at [135, 171] on div "**********" at bounding box center [234, 87] width 222 height 426
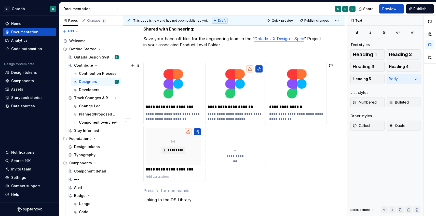
scroll to position [201, 0]
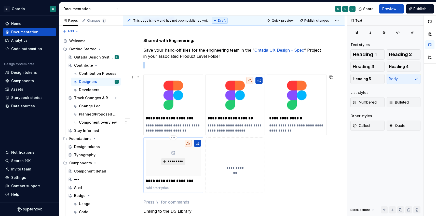
click at [180, 160] on span "*********" at bounding box center [176, 162] width 16 height 4
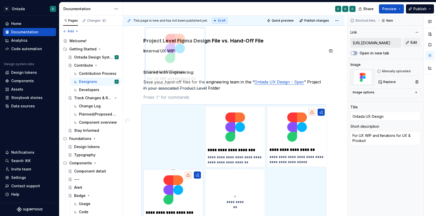
scroll to position [168, 0]
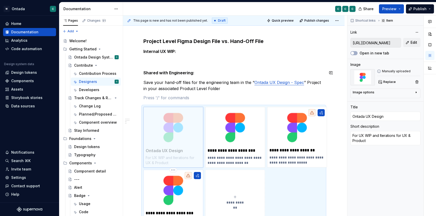
drag, startPoint x: 299, startPoint y: 117, endPoint x: 180, endPoint y: 65, distance: 130.3
click at [180, 65] on body "M Ontada C Home Documentation Analytics Code automation Design system data Desi…" at bounding box center [218, 108] width 436 height 216
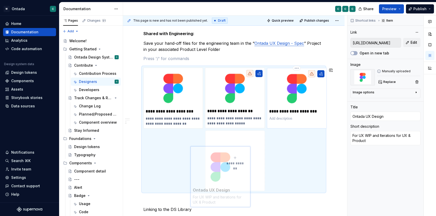
scroll to position [210, 0]
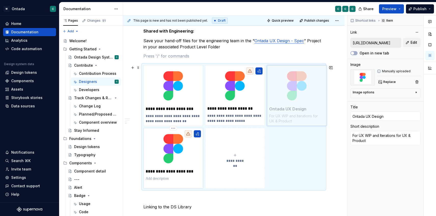
drag, startPoint x: 177, startPoint y: 124, endPoint x: 286, endPoint y: 100, distance: 112.2
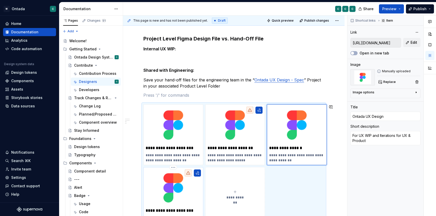
scroll to position [168, 0]
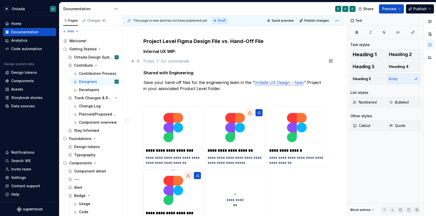
click at [170, 60] on p at bounding box center [233, 61] width 181 height 6
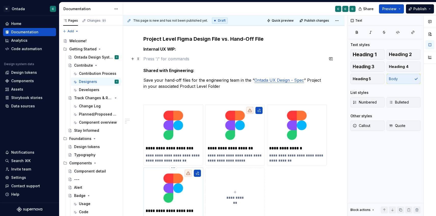
scroll to position [170, 0]
click at [130, 59] on button "button" at bounding box center [132, 59] width 7 height 7
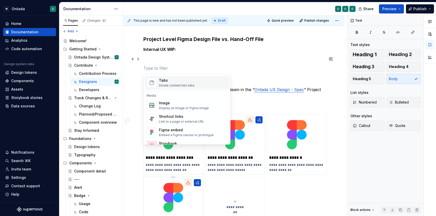
scroll to position [214, 0]
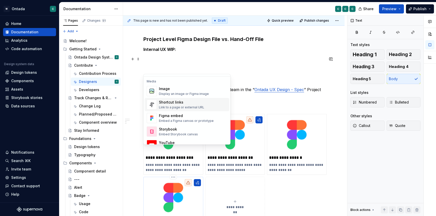
click at [171, 104] on div "Shortcut links" at bounding box center [181, 102] width 45 height 5
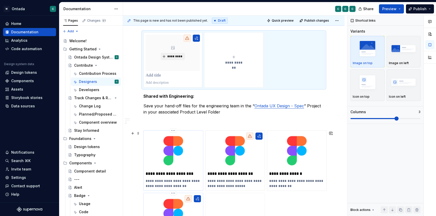
scroll to position [205, 0]
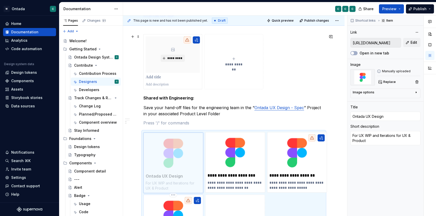
drag, startPoint x: 293, startPoint y: 167, endPoint x: 177, endPoint y: 55, distance: 161.5
click at [177, 55] on body "M Ontada C Home Documentation Analytics Code automation Design system data Desi…" at bounding box center [218, 108] width 436 height 216
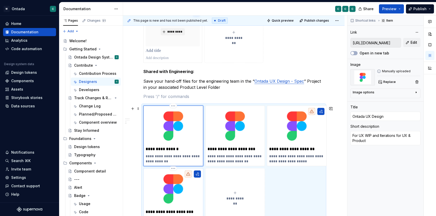
scroll to position [228, 0]
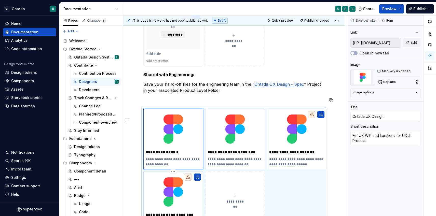
click at [133, 107] on div "**********" at bounding box center [234, 103] width 222 height 487
click at [139, 114] on span at bounding box center [138, 111] width 4 height 7
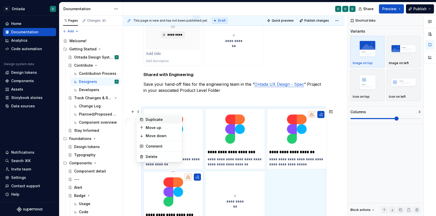
click at [149, 120] on div "Duplicate" at bounding box center [162, 119] width 33 height 5
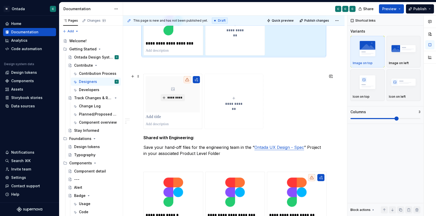
scroll to position [306, 0]
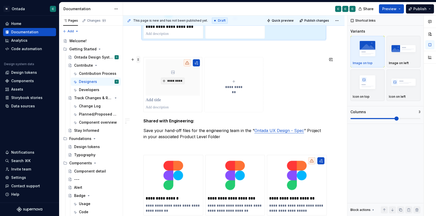
click at [138, 60] on span at bounding box center [138, 59] width 4 height 7
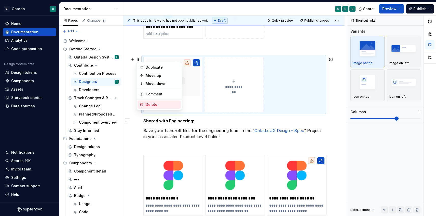
click at [154, 106] on div "Delete" at bounding box center [162, 104] width 33 height 5
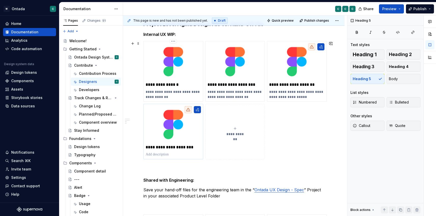
scroll to position [168, 0]
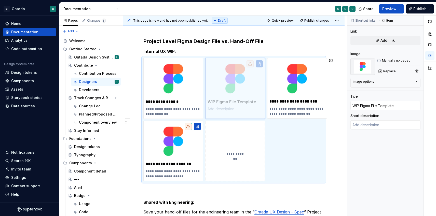
drag, startPoint x: 177, startPoint y: 148, endPoint x: 226, endPoint y: 90, distance: 75.5
click at [226, 90] on body "M Ontada C Home Documentation Analytics Code automation Design system data Desi…" at bounding box center [218, 108] width 436 height 216
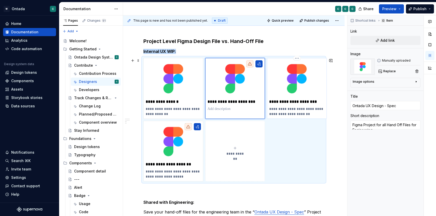
click at [310, 76] on img at bounding box center [296, 78] width 55 height 37
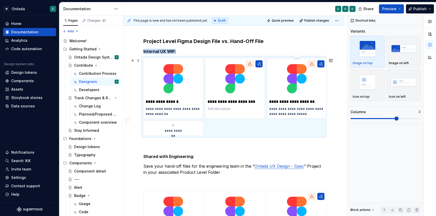
click at [297, 87] on img at bounding box center [296, 78] width 55 height 37
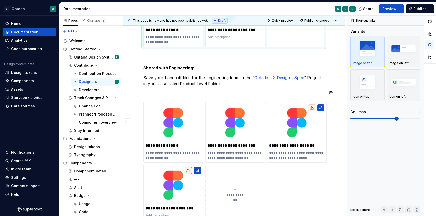
scroll to position [243, 0]
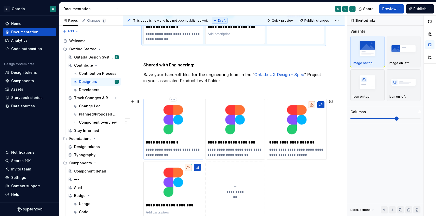
click at [188, 116] on img at bounding box center [173, 119] width 55 height 37
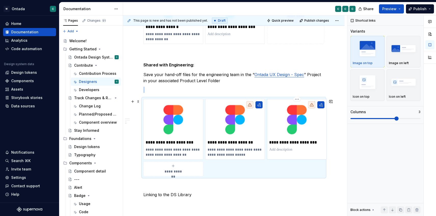
click at [294, 134] on img at bounding box center [296, 119] width 55 height 37
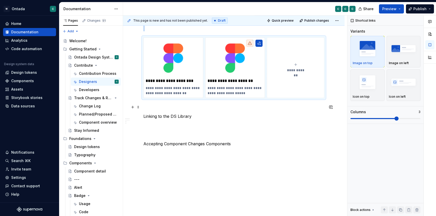
scroll to position [307, 0]
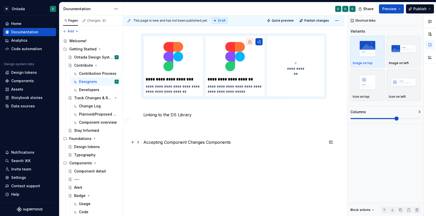
click at [246, 143] on p "Accepting Component Changes Components" at bounding box center [233, 142] width 181 height 6
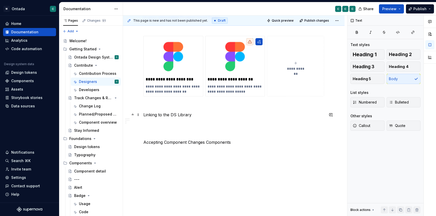
click at [170, 117] on p "Linking to the DS Library" at bounding box center [233, 115] width 181 height 6
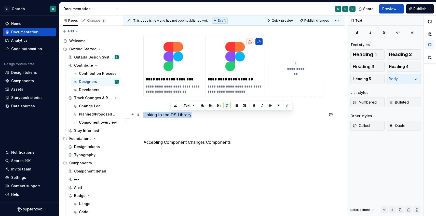
click at [170, 117] on p "Linking to the DS Library" at bounding box center [233, 115] width 181 height 6
click at [401, 67] on span "Heading 4" at bounding box center [399, 66] width 20 height 5
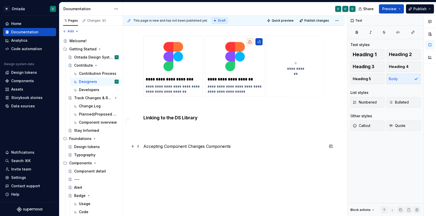
click at [168, 147] on p "Accepting Component Changes Components" at bounding box center [233, 146] width 181 height 6
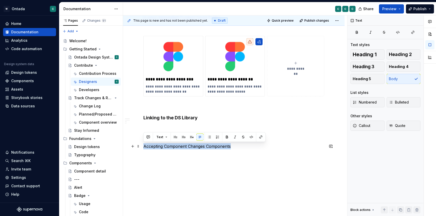
click at [168, 147] on p "Accepting Component Changes Components" at bounding box center [233, 146] width 181 height 6
click at [399, 70] on button "Heading 4" at bounding box center [404, 67] width 34 height 10
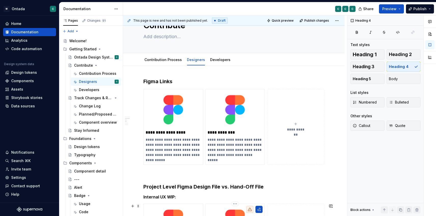
scroll to position [0, 0]
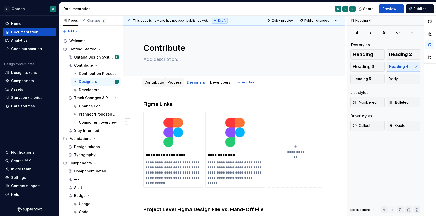
click at [167, 85] on link "Contribution Process" at bounding box center [162, 82] width 37 height 4
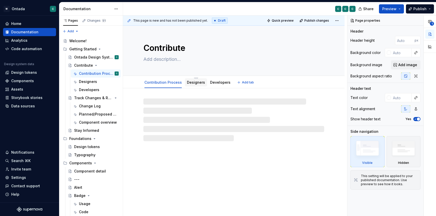
click at [194, 84] on link "Designers" at bounding box center [196, 82] width 18 height 4
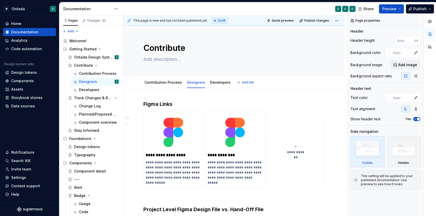
scroll to position [11, 0]
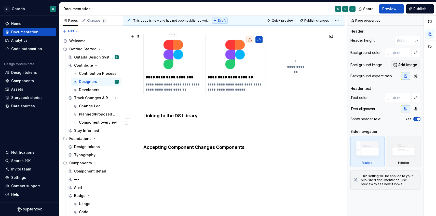
scroll to position [314, 0]
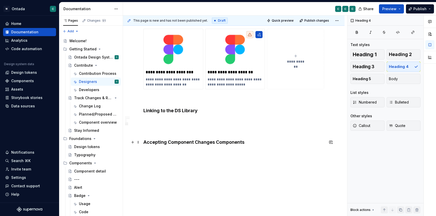
click at [250, 143] on h4 "Accepting Component Changes Components" at bounding box center [233, 142] width 181 height 6
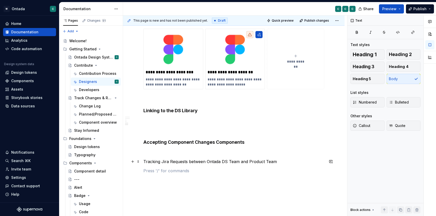
click at [220, 164] on p "Tracking Jira Requests between Ontada DS Team and Product Team" at bounding box center [233, 162] width 181 height 6
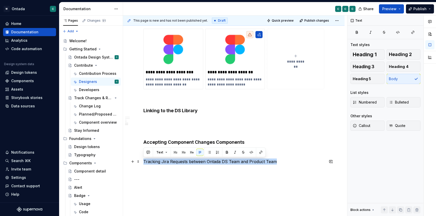
click at [220, 164] on p "Tracking Jira Requests between Ontada DS Team and Product Team" at bounding box center [233, 162] width 181 height 6
click at [401, 71] on button "Heading 4" at bounding box center [404, 67] width 34 height 10
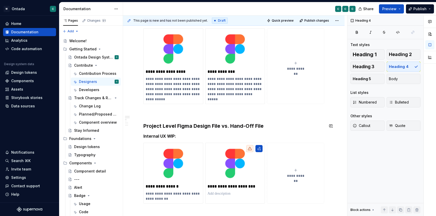
scroll to position [70, 0]
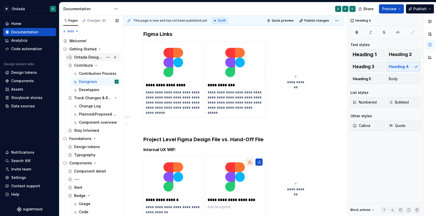
click at [83, 58] on div "Ontada Design System Overview" at bounding box center [88, 57] width 29 height 5
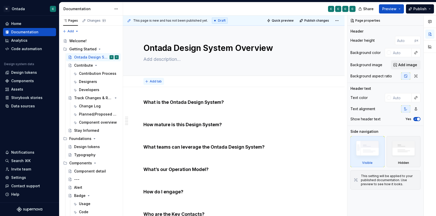
click at [150, 83] on button "Add tab" at bounding box center [153, 81] width 21 height 7
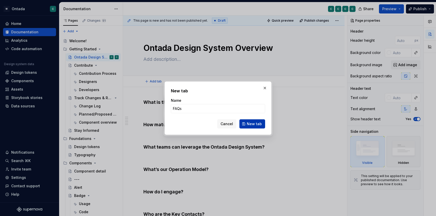
click at [252, 123] on span "New tab" at bounding box center [254, 124] width 15 height 5
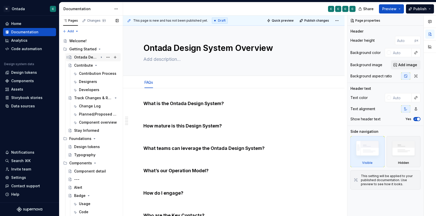
click at [101, 58] on icon "Page tree" at bounding box center [101, 57] width 4 height 4
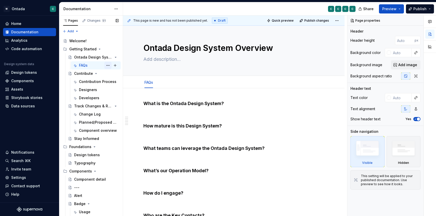
click at [107, 65] on button "Page tree" at bounding box center [107, 65] width 7 height 7
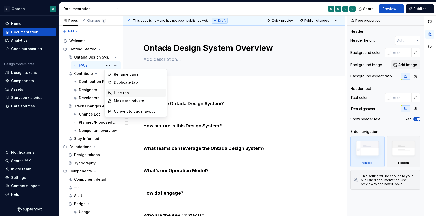
click at [121, 95] on div "Hide tab" at bounding box center [139, 92] width 50 height 5
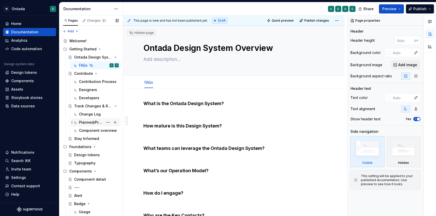
click at [86, 123] on div "Planned/Proposed Changes" at bounding box center [91, 122] width 24 height 5
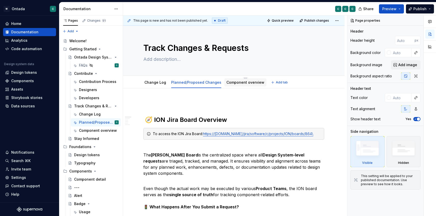
click at [241, 83] on link "Component overview" at bounding box center [246, 82] width 38 height 4
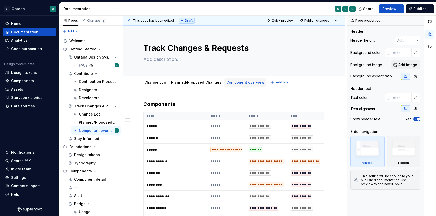
click at [244, 84] on link "Component overview" at bounding box center [246, 82] width 38 height 4
click at [108, 131] on button "Page tree" at bounding box center [107, 130] width 7 height 7
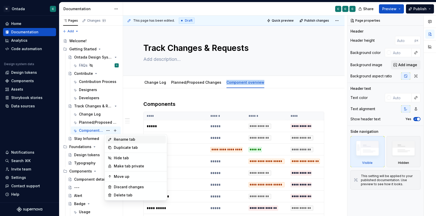
click at [116, 141] on div "Rename tab" at bounding box center [139, 139] width 50 height 5
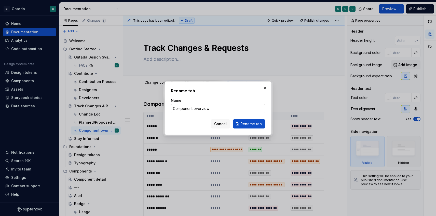
click at [201, 109] on input "Component overview" at bounding box center [218, 108] width 94 height 9
click at [261, 123] on span "Rename tab" at bounding box center [251, 124] width 21 height 5
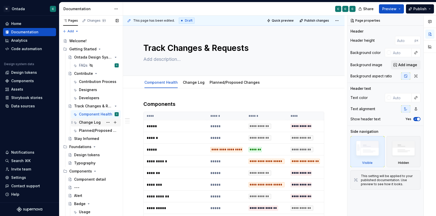
click at [87, 123] on div "Change Log" at bounding box center [90, 122] width 22 height 5
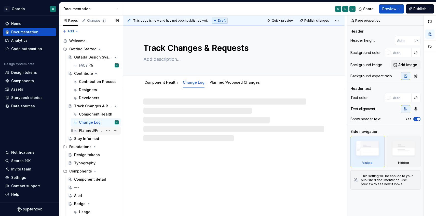
click at [88, 130] on div "Planned/Proposed Changes" at bounding box center [91, 130] width 24 height 5
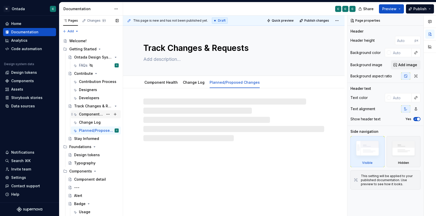
click at [88, 117] on div "Component Health" at bounding box center [99, 114] width 40 height 7
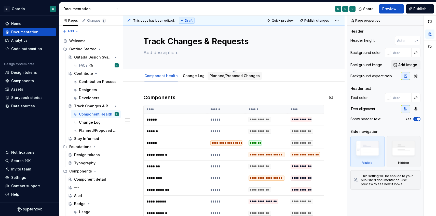
scroll to position [4, 0]
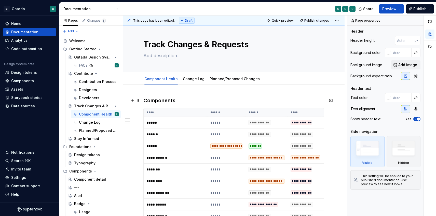
click at [144, 101] on h3 "Components" at bounding box center [233, 100] width 181 height 7
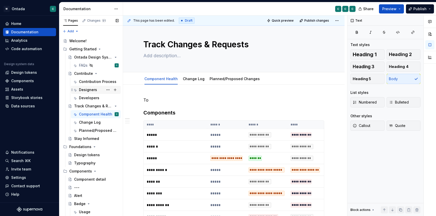
click at [88, 91] on div "Designers" at bounding box center [88, 89] width 18 height 5
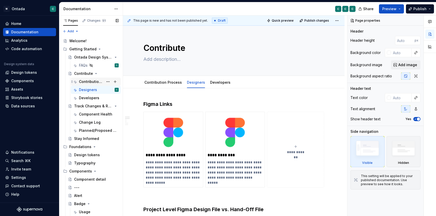
click at [87, 81] on div "Contribution Process" at bounding box center [91, 81] width 24 height 5
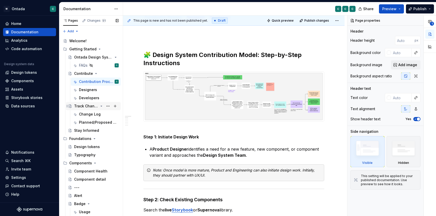
click at [86, 107] on div "Track Changes & Requests" at bounding box center [86, 106] width 24 height 5
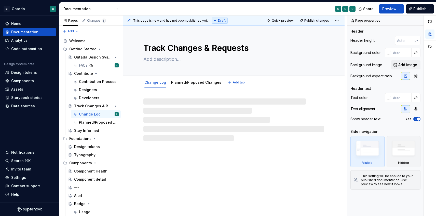
click at [168, 50] on textarea "Track Changes & Requests" at bounding box center [232, 48] width 181 height 12
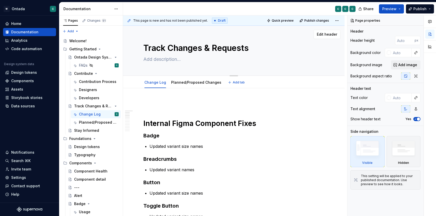
click at [168, 50] on textarea "Track Changes & Requests" at bounding box center [232, 48] width 181 height 12
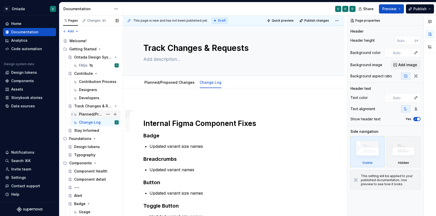
click at [80, 115] on div "Planned/Proposed Changes" at bounding box center [91, 114] width 24 height 5
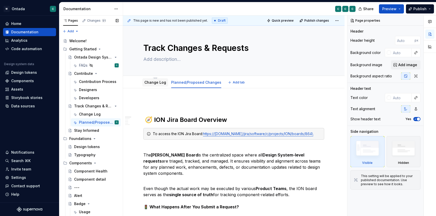
click at [154, 85] on div "Change Log" at bounding box center [155, 83] width 22 height 6
click at [154, 83] on link "Change Log" at bounding box center [155, 82] width 22 height 4
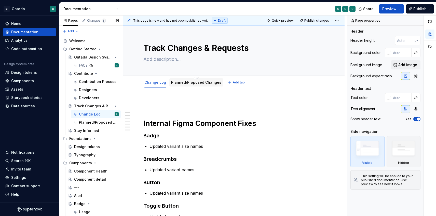
click at [189, 83] on link "Planned/Proposed Changes" at bounding box center [196, 82] width 50 height 4
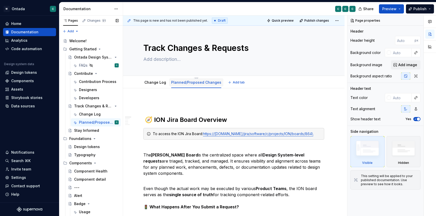
click at [188, 83] on link "Planned/Proposed Changes" at bounding box center [196, 82] width 50 height 4
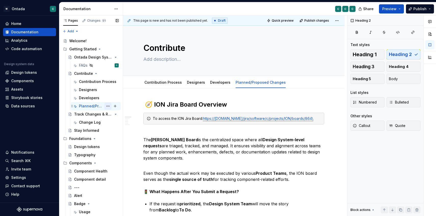
click at [106, 106] on button "Page tree" at bounding box center [107, 106] width 7 height 7
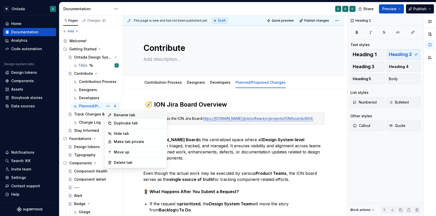
click at [121, 118] on div "Rename tab" at bounding box center [136, 115] width 60 height 8
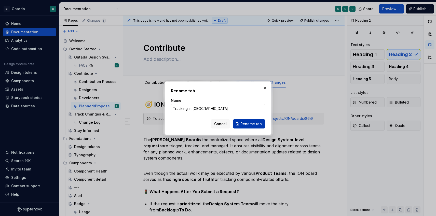
click at [242, 122] on span "Rename tab" at bounding box center [251, 124] width 21 height 5
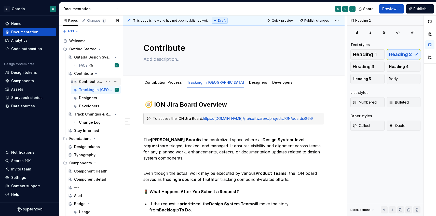
click at [89, 82] on div "Contribution Process" at bounding box center [91, 81] width 24 height 5
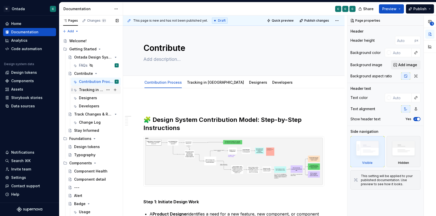
click at [88, 88] on div "Tracking in [GEOGRAPHIC_DATA]" at bounding box center [91, 89] width 24 height 5
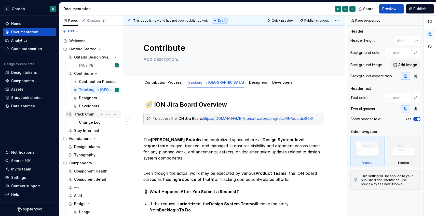
click at [86, 115] on div "Track Changes & Requests" at bounding box center [86, 114] width 24 height 5
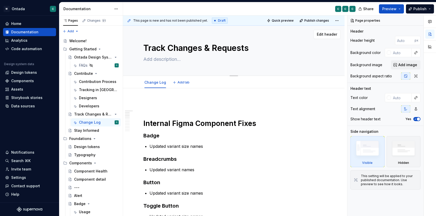
click at [179, 51] on textarea "Track Changes & Requests" at bounding box center [232, 48] width 181 height 12
click at [160, 134] on h3 "Badge" at bounding box center [233, 135] width 181 height 7
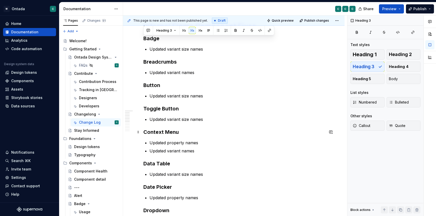
click at [160, 134] on h3 "Context Menu" at bounding box center [233, 132] width 181 height 7
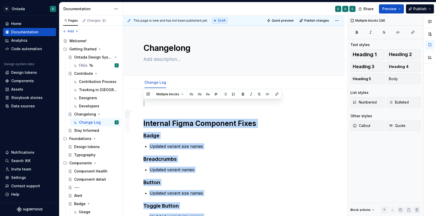
drag, startPoint x: 210, startPoint y: 152, endPoint x: 129, endPoint y: 5, distance: 167.5
click at [129, 5] on div "Documentation C C C Share Preview Publish Pages Changes 51 Add Accessibility gu…" at bounding box center [247, 109] width 377 height 214
copy div "Internal Figma Component Fixes Badge Updated variant size names Breadcrumbs Upd…"
click at [106, 124] on button "Page tree" at bounding box center [107, 122] width 7 height 7
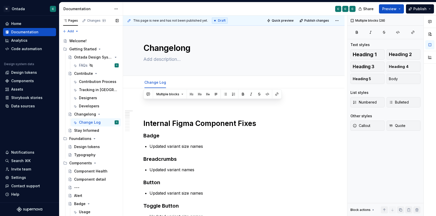
click at [108, 123] on div "Pages Changes 51 Add Accessibility guide for tree Page tree. Navigate the tree …" at bounding box center [91, 117] width 64 height 203
click at [108, 123] on button "Page tree" at bounding box center [107, 122] width 7 height 7
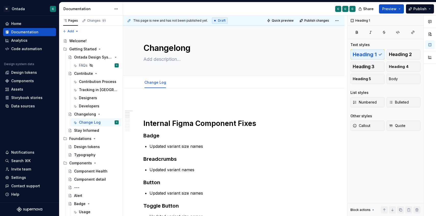
click at [179, 117] on html "M Ontada C Home Documentation Analytics Code automation Design system data Desi…" at bounding box center [218, 108] width 436 height 216
click at [155, 79] on html "M Ontada C Home Documentation Analytics Code automation Design system data Desi…" at bounding box center [218, 108] width 436 height 216
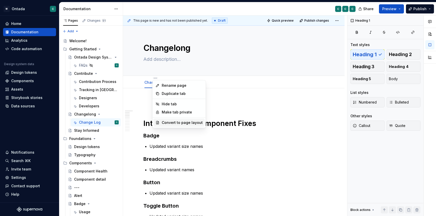
click at [171, 123] on div "Convert to page layout" at bounding box center [182, 122] width 41 height 5
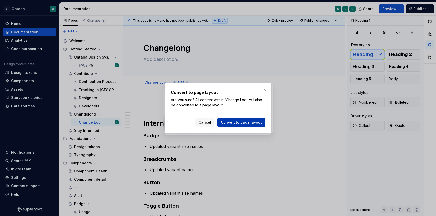
click at [247, 121] on span "Convert to page layout" at bounding box center [241, 122] width 41 height 5
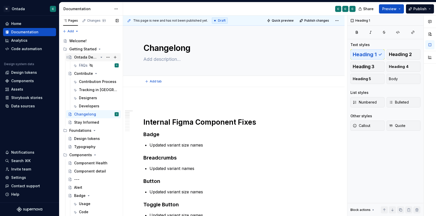
click at [84, 59] on div "Ontada Design System Overview" at bounding box center [86, 57] width 24 height 5
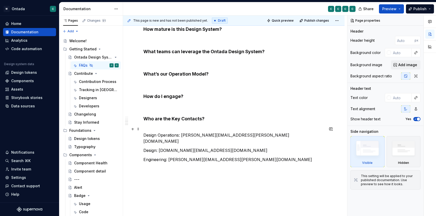
scroll to position [117, 0]
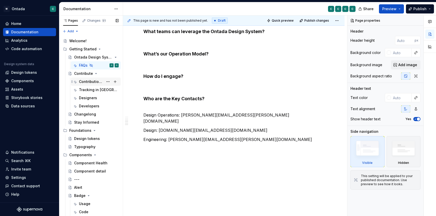
click at [94, 80] on div "Contribution Process" at bounding box center [91, 81] width 24 height 5
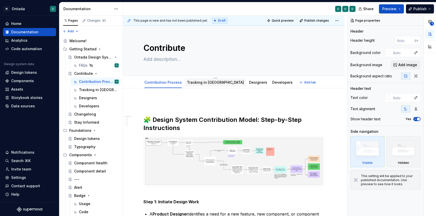
click at [197, 84] on link "Tracking in [GEOGRAPHIC_DATA]" at bounding box center [215, 82] width 57 height 4
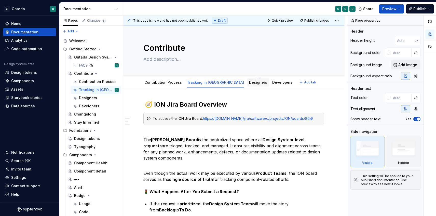
click at [247, 86] on div "Designers" at bounding box center [258, 82] width 22 height 8
click at [249, 85] on div "Designers" at bounding box center [258, 82] width 18 height 5
click at [249, 82] on link "Designers" at bounding box center [258, 82] width 18 height 4
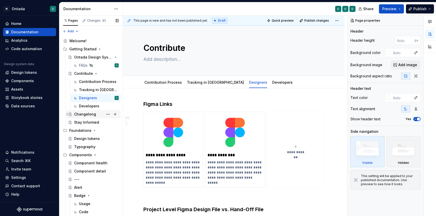
click at [85, 113] on div "Changelong" at bounding box center [85, 114] width 22 height 5
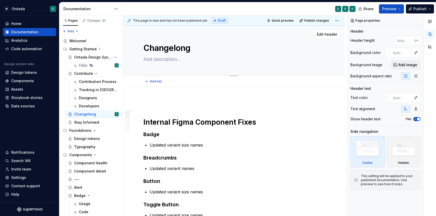
click at [174, 48] on textarea "Changelong" at bounding box center [232, 48] width 181 height 12
click at [175, 53] on textarea "Changelong" at bounding box center [232, 48] width 181 height 12
click at [175, 47] on textarea "Changelong" at bounding box center [232, 48] width 181 height 12
click at [189, 49] on textarea "Change long" at bounding box center [232, 48] width 181 height 12
click at [87, 57] on div "Ontada Design System Overview" at bounding box center [86, 57] width 24 height 5
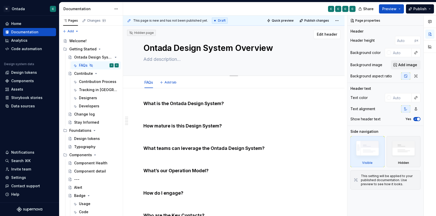
click at [174, 48] on textarea "Ontada Design System Overview" at bounding box center [232, 48] width 181 height 12
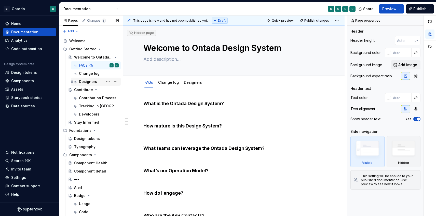
click at [92, 83] on div "Designers" at bounding box center [88, 81] width 18 height 5
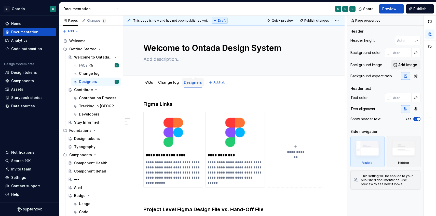
click at [190, 82] on link "Designers" at bounding box center [193, 82] width 18 height 4
click at [195, 83] on link "Designers" at bounding box center [193, 82] width 18 height 4
click at [109, 81] on button "Page tree" at bounding box center [107, 81] width 7 height 7
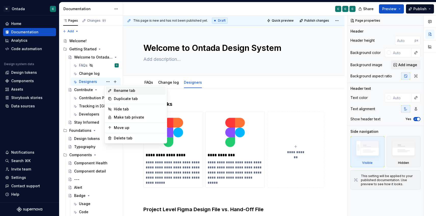
click at [118, 92] on div "Rename tab" at bounding box center [139, 90] width 50 height 5
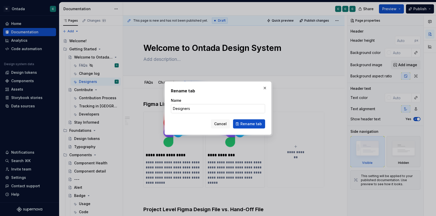
click at [208, 109] on input "Designers" at bounding box center [218, 108] width 94 height 9
click at [252, 125] on span "Rename tab" at bounding box center [251, 124] width 21 height 5
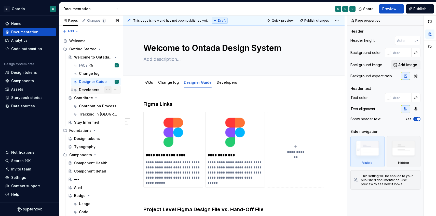
click at [108, 89] on button "Page tree" at bounding box center [107, 89] width 7 height 7
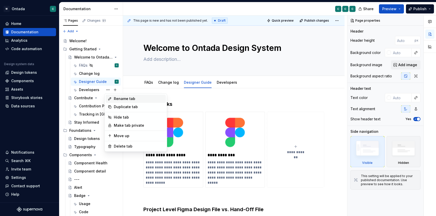
click at [124, 99] on div "Rename tab" at bounding box center [139, 98] width 50 height 5
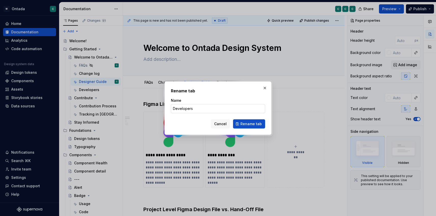
click at [215, 110] on input "Developers" at bounding box center [218, 108] width 94 height 9
click at [257, 125] on span "Rename tab" at bounding box center [251, 124] width 21 height 5
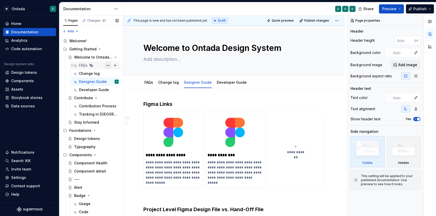
click at [106, 67] on button "Page tree" at bounding box center [107, 65] width 7 height 7
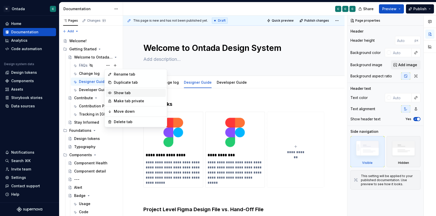
click at [122, 90] on div "Show tab" at bounding box center [136, 93] width 60 height 8
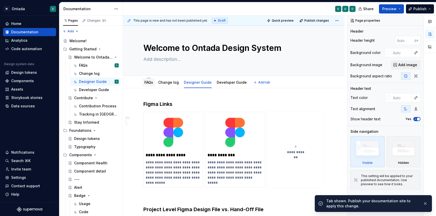
click at [149, 85] on div "FAQs" at bounding box center [148, 83] width 9 height 6
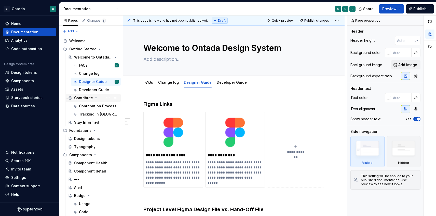
click at [77, 99] on div "Contribute" at bounding box center [83, 98] width 19 height 5
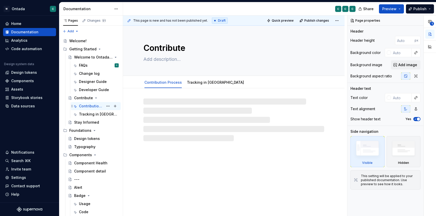
click at [86, 106] on div "Contribution Process" at bounding box center [91, 106] width 24 height 5
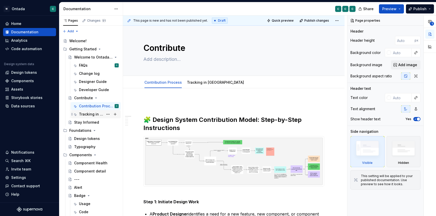
click at [90, 116] on div "Tracking in [GEOGRAPHIC_DATA]" at bounding box center [91, 114] width 24 height 5
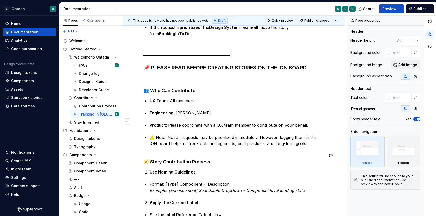
scroll to position [177, 0]
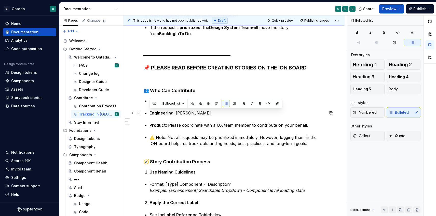
drag, startPoint x: 150, startPoint y: 114, endPoint x: 226, endPoint y: 114, distance: 75.9
click at [226, 114] on p "Engineering : [PERSON_NAME]" at bounding box center [237, 113] width 175 height 6
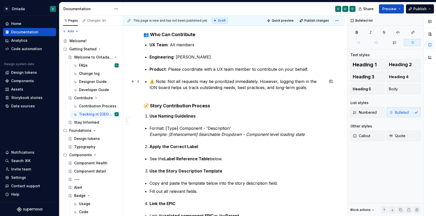
scroll to position [227, 0]
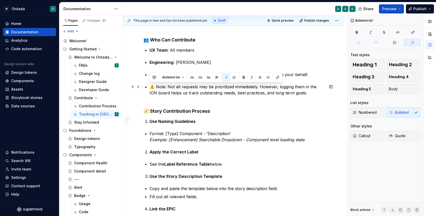
drag, startPoint x: 149, startPoint y: 86, endPoint x: 301, endPoint y: 92, distance: 152.0
click at [366, 136] on span "Callout" at bounding box center [362, 136] width 18 height 5
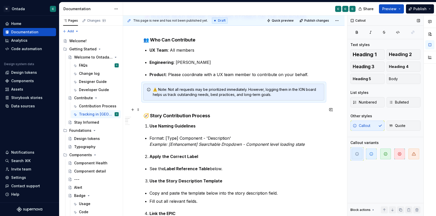
click at [242, 109] on h4 "🧭 Story Contribution Process" at bounding box center [233, 113] width 181 height 12
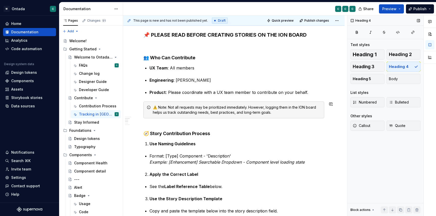
scroll to position [0, 0]
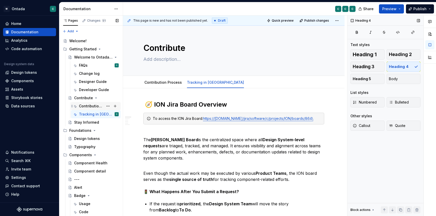
click at [94, 108] on div "Contribution Process" at bounding box center [91, 106] width 24 height 5
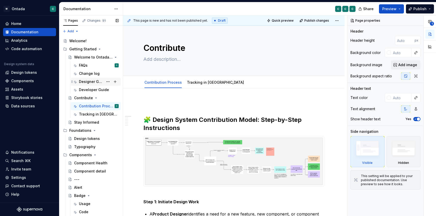
click at [87, 82] on div "Designer Guide" at bounding box center [91, 81] width 24 height 5
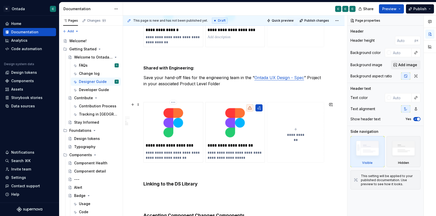
scroll to position [314, 0]
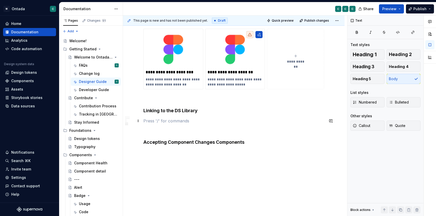
click at [149, 120] on p at bounding box center [233, 121] width 181 height 6
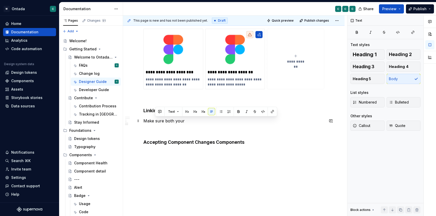
drag, startPoint x: 186, startPoint y: 124, endPoint x: 155, endPoint y: 120, distance: 30.6
click at [155, 120] on p "Make sure both your" at bounding box center [233, 121] width 181 height 6
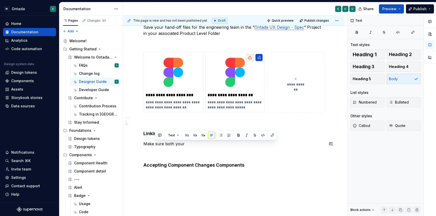
scroll to position [290, 0]
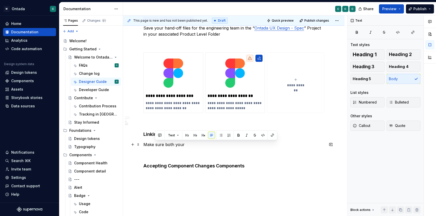
click at [192, 142] on p "Make sure both your" at bounding box center [233, 145] width 181 height 6
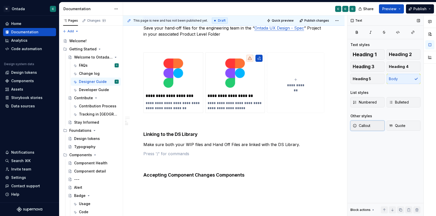
click at [361, 122] on button "Callout" at bounding box center [368, 126] width 34 height 10
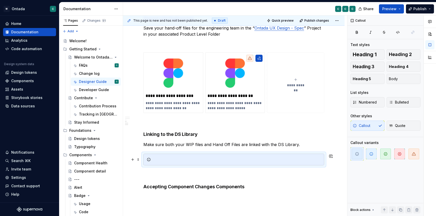
click at [218, 163] on div at bounding box center [233, 160] width 181 height 12
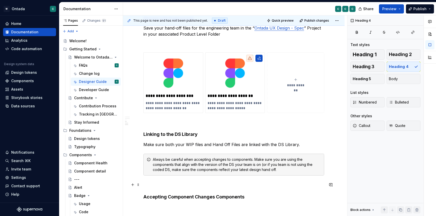
click at [228, 188] on div "**********" at bounding box center [233, 6] width 181 height 390
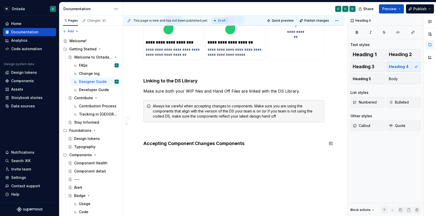
scroll to position [345, 0]
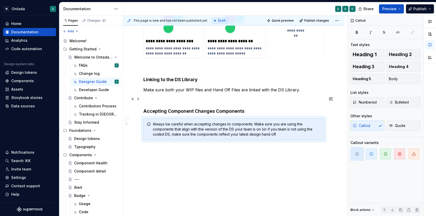
click at [184, 100] on p at bounding box center [233, 99] width 181 height 6
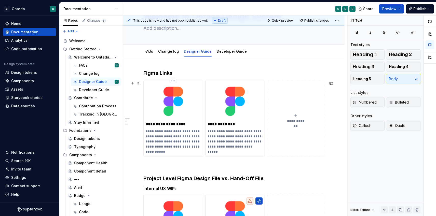
scroll to position [0, 0]
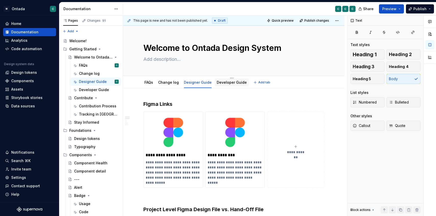
click at [227, 86] on div "Developer Guide" at bounding box center [232, 82] width 34 height 8
click at [91, 88] on div "Developer Guide" at bounding box center [91, 89] width 24 height 5
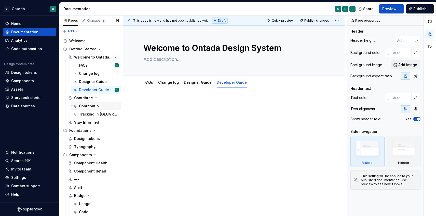
click at [84, 106] on div "Contribution Process" at bounding box center [91, 106] width 24 height 5
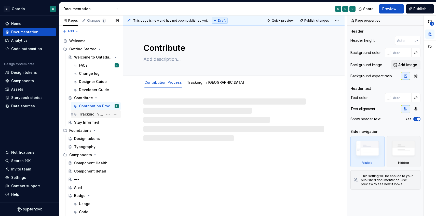
click at [83, 116] on div "Tracking in [GEOGRAPHIC_DATA]" at bounding box center [91, 114] width 24 height 5
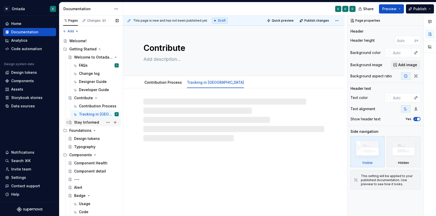
click at [81, 124] on div "Stay Informed" at bounding box center [86, 122] width 25 height 5
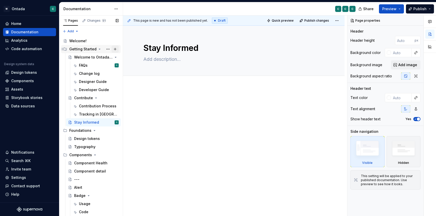
click at [114, 49] on button "Page tree" at bounding box center [115, 49] width 7 height 7
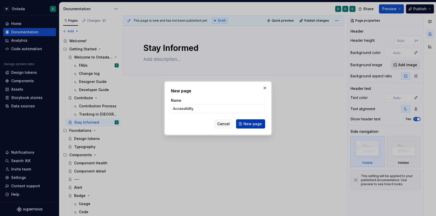
click at [253, 126] on span "New page" at bounding box center [253, 124] width 18 height 5
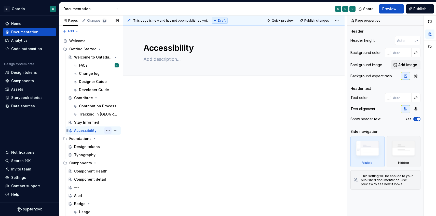
click at [109, 131] on button "Page tree" at bounding box center [107, 130] width 7 height 7
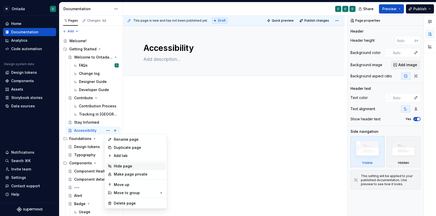
click at [125, 165] on div "Hide page" at bounding box center [139, 166] width 50 height 5
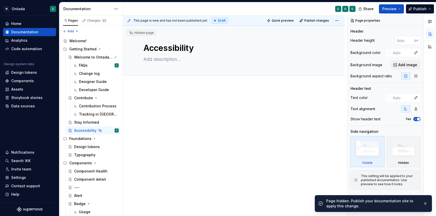
click at [191, 150] on div at bounding box center [234, 138] width 222 height 103
click at [86, 68] on div "FAQs" at bounding box center [83, 65] width 9 height 5
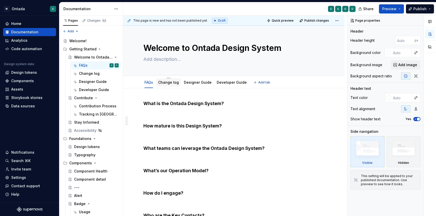
click at [169, 81] on link "Change log" at bounding box center [168, 82] width 21 height 4
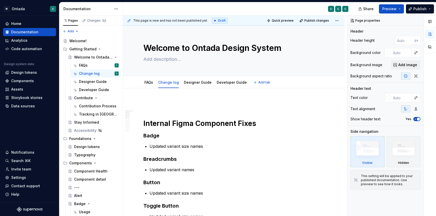
click at [199, 88] on div "FAQs Change log Designer Guide Developer Guide" at bounding box center [195, 84] width 111 height 14
click at [199, 81] on link "Designer Guide" at bounding box center [198, 82] width 28 height 4
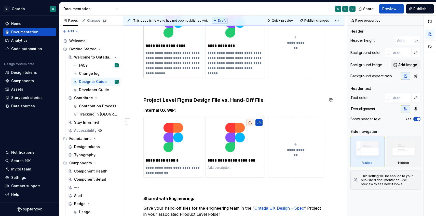
scroll to position [71, 0]
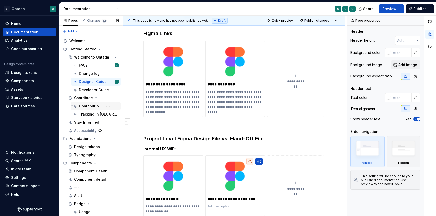
click at [82, 107] on div "Contribution Process" at bounding box center [91, 106] width 24 height 5
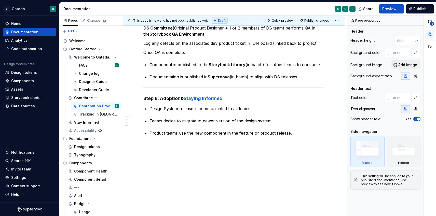
scroll to position [693, 0]
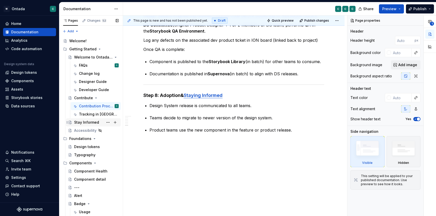
click at [91, 120] on div "Stay Informed" at bounding box center [86, 122] width 25 height 5
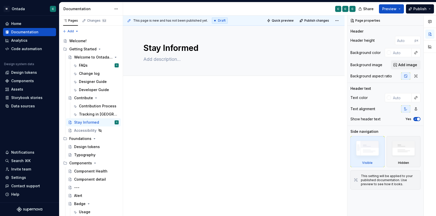
click at [149, 106] on div at bounding box center [233, 108] width 181 height 19
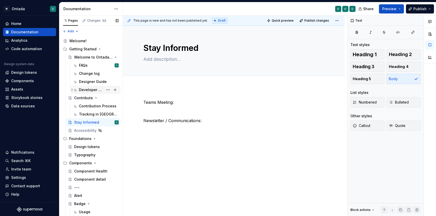
click at [96, 91] on div "Developer Guide" at bounding box center [91, 89] width 24 height 5
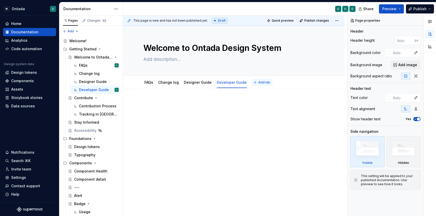
click at [259, 84] on span "Add tab" at bounding box center [264, 83] width 12 height 4
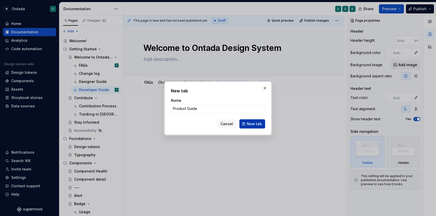
click at [258, 121] on button "New tab" at bounding box center [253, 124] width 26 height 9
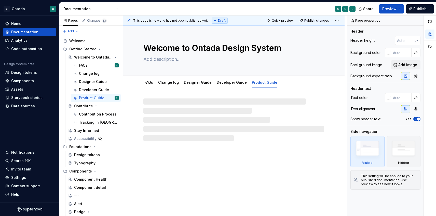
click at [186, 110] on div at bounding box center [233, 120] width 181 height 43
click at [164, 101] on div at bounding box center [233, 120] width 181 height 43
click at [145, 84] on link "FAQs" at bounding box center [148, 82] width 9 height 4
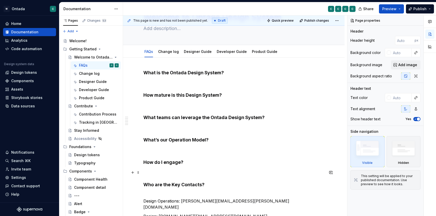
scroll to position [31, 0]
click at [226, 95] on h4 "How mature is this Design System?" at bounding box center [233, 95] width 181 height 6
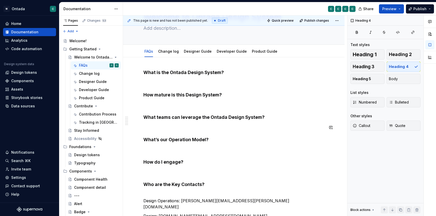
click at [288, 121] on div "What is the Ontada Design System? How mature is this Design System? What teams …" at bounding box center [233, 154] width 181 height 168
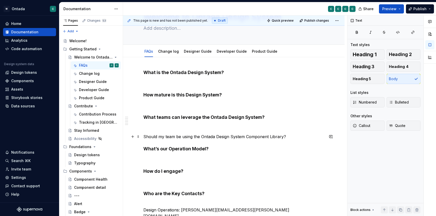
click at [225, 137] on p "Should my team be using the Ontada Design System Component Library?" at bounding box center [233, 137] width 181 height 6
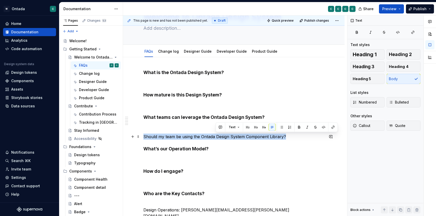
click at [225, 137] on p "Should my team be using the Ontada Design System Component Library?" at bounding box center [233, 137] width 181 height 6
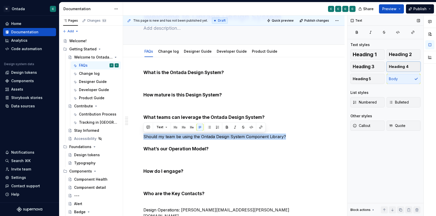
click at [397, 67] on span "Heading 4" at bounding box center [399, 66] width 20 height 5
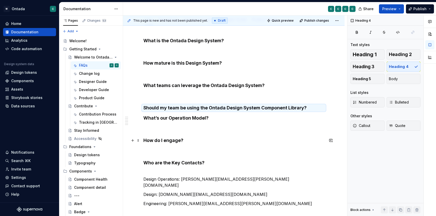
scroll to position [64, 0]
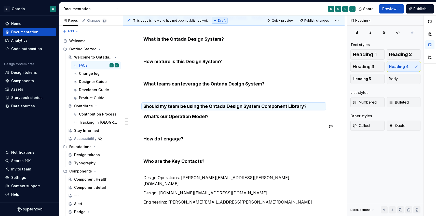
click at [172, 120] on div "What is the Ontada Design System? How mature is this Design System? What teams …" at bounding box center [233, 125] width 181 height 178
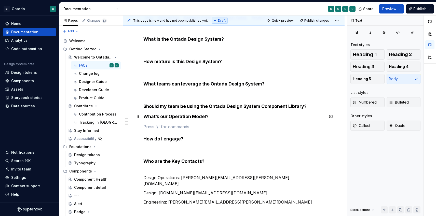
click at [145, 115] on h4 "What’s our Operation Model?" at bounding box center [233, 117] width 181 height 6
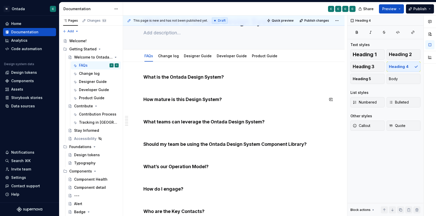
scroll to position [23, 0]
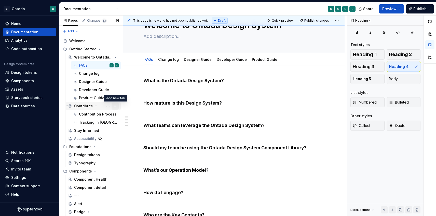
click at [116, 107] on button "Page tree" at bounding box center [115, 106] width 7 height 7
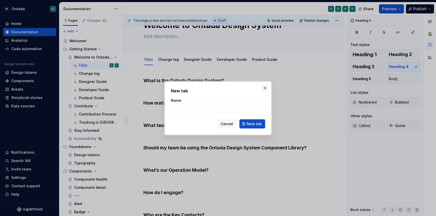
click at [264, 88] on button "button" at bounding box center [264, 88] width 7 height 7
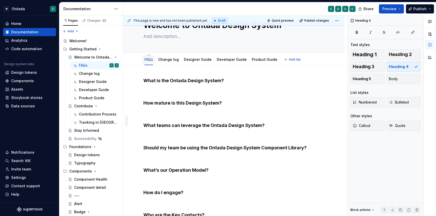
click at [145, 59] on link "FAQs" at bounding box center [148, 59] width 9 height 4
click at [106, 67] on button "Page tree" at bounding box center [107, 65] width 7 height 7
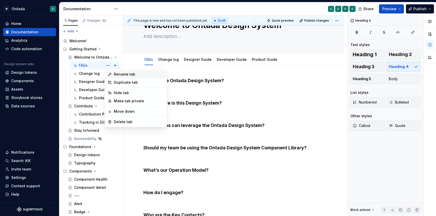
click at [120, 73] on div "Rename tab" at bounding box center [139, 74] width 50 height 5
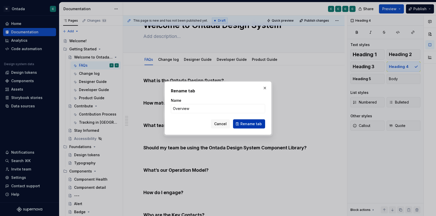
click at [255, 125] on span "Rename tab" at bounding box center [251, 124] width 21 height 5
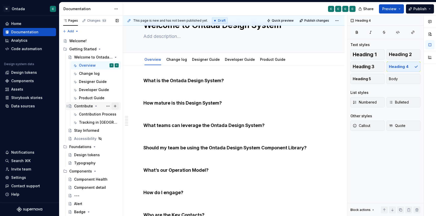
click at [116, 105] on button "Page tree" at bounding box center [115, 106] width 7 height 7
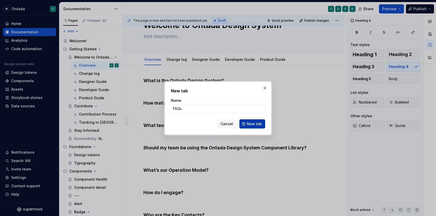
click at [247, 125] on button "New tab" at bounding box center [253, 124] width 26 height 9
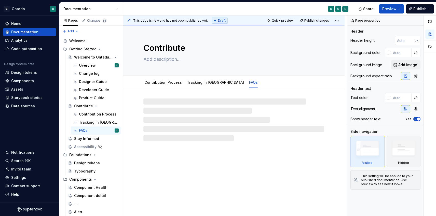
click at [188, 99] on div at bounding box center [233, 120] width 181 height 43
click at [163, 115] on div at bounding box center [233, 120] width 181 height 43
click at [171, 104] on div at bounding box center [233, 120] width 181 height 43
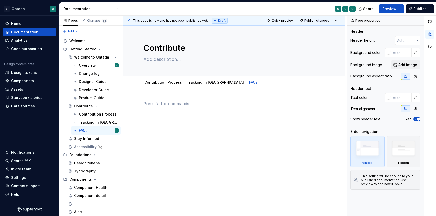
click at [195, 113] on div at bounding box center [233, 110] width 181 height 19
